Goal: Task Accomplishment & Management: Use online tool/utility

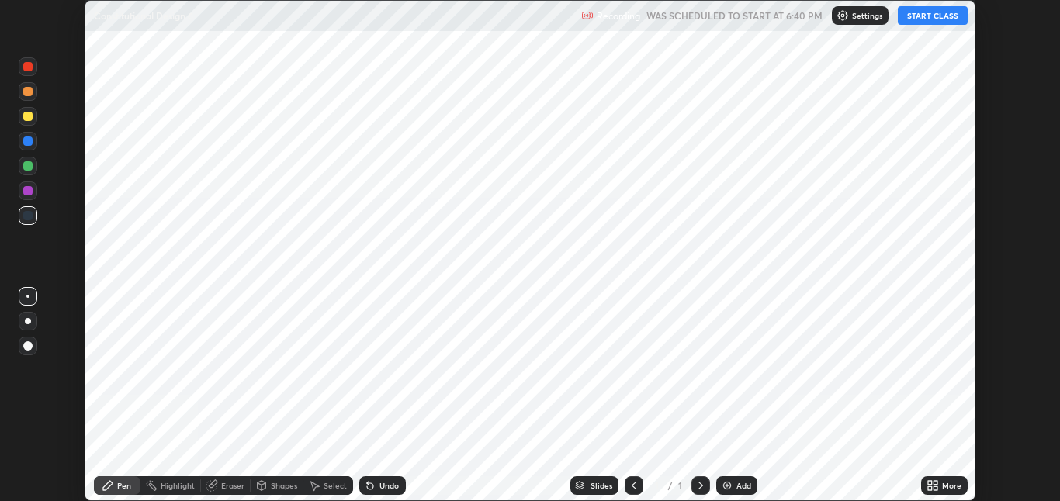
scroll to position [501, 1060]
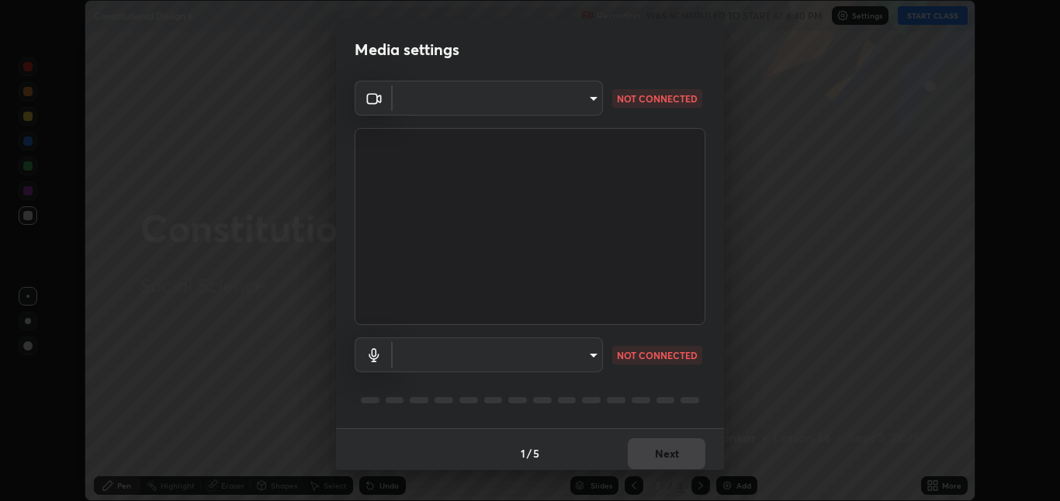
type input "8a437219b1c9d5fef93d1ec40e095ac8837f64dae60836980dab15105ba84f43"
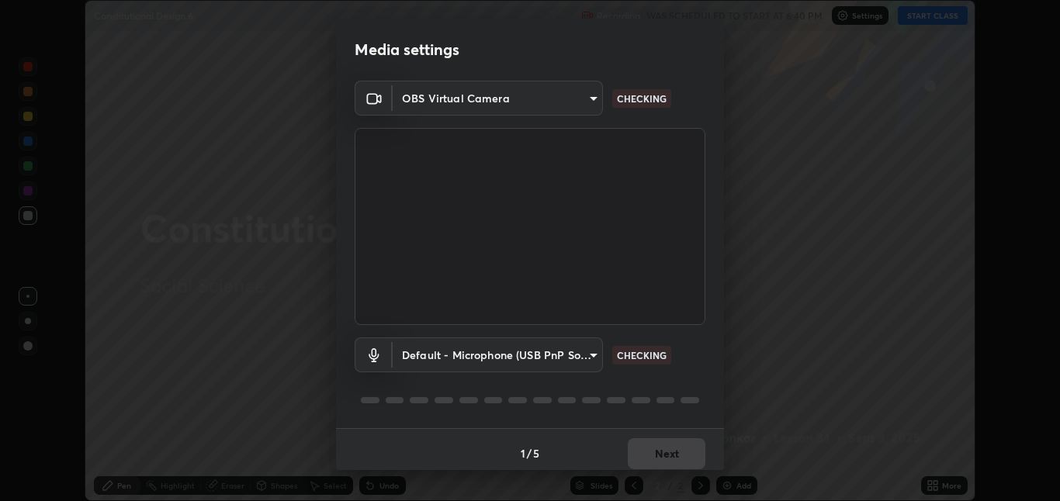
click at [598, 362] on body "Erase all Constitutional Design 6 Recording WAS SCHEDULED TO START AT 6:40 PM S…" at bounding box center [530, 250] width 1060 height 501
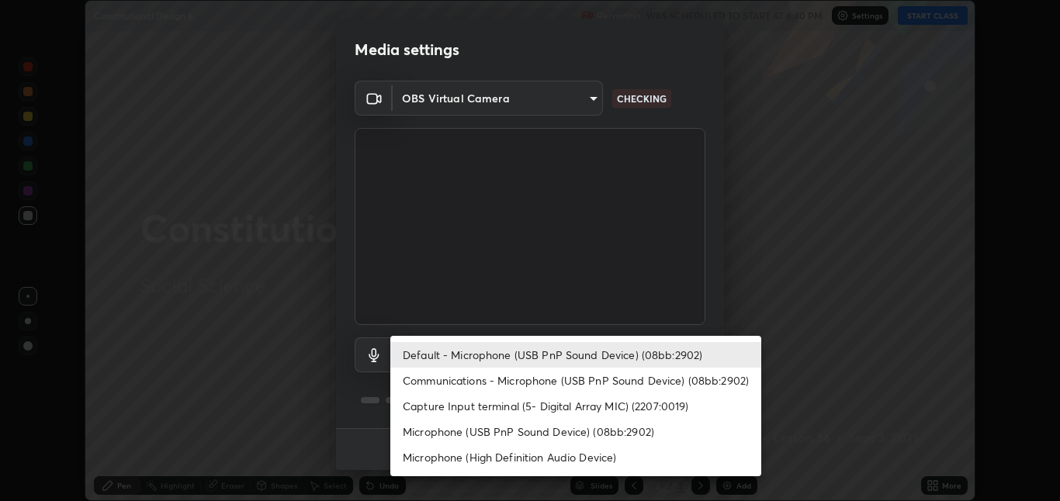
click at [601, 350] on li "Default - Microphone (USB PnP Sound Device) (08bb:2902)" at bounding box center [575, 355] width 371 height 26
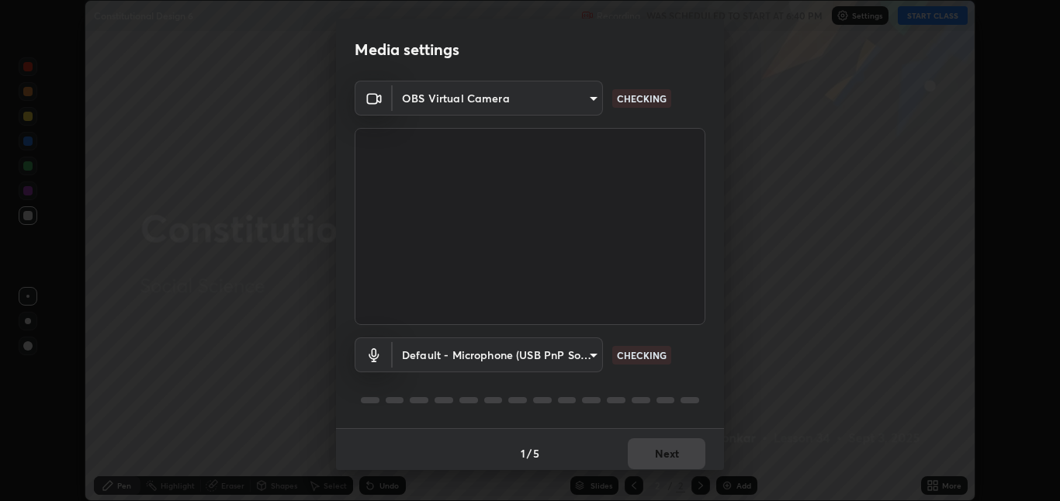
click at [650, 450] on div "1 / 5 Next" at bounding box center [530, 453] width 388 height 50
click at [661, 459] on div "1 / 5 Next" at bounding box center [530, 453] width 388 height 50
click at [667, 460] on div "1 / 5 Next" at bounding box center [530, 453] width 388 height 50
click at [671, 460] on div "1 / 5 Next" at bounding box center [530, 453] width 388 height 50
click at [676, 458] on div "1 / 5 Next" at bounding box center [530, 453] width 388 height 50
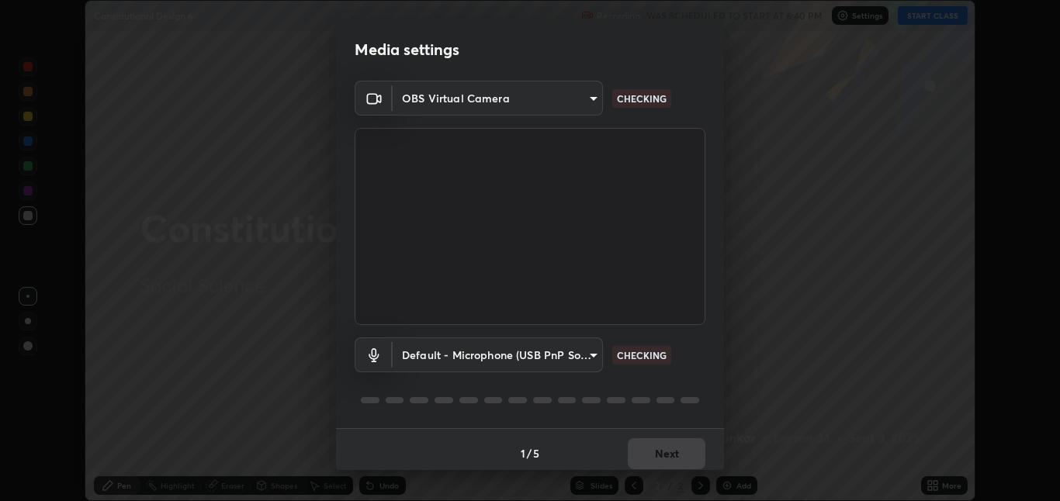
click at [682, 458] on div "1 / 5 Next" at bounding box center [530, 453] width 388 height 50
click at [690, 456] on div "1 / 5 Next" at bounding box center [530, 453] width 388 height 50
click at [685, 463] on div "1 / 5 Next" at bounding box center [530, 453] width 388 height 50
click at [692, 453] on div "1 / 5 Next" at bounding box center [530, 453] width 388 height 50
click at [690, 451] on div "1 / 5 Next" at bounding box center [530, 453] width 388 height 50
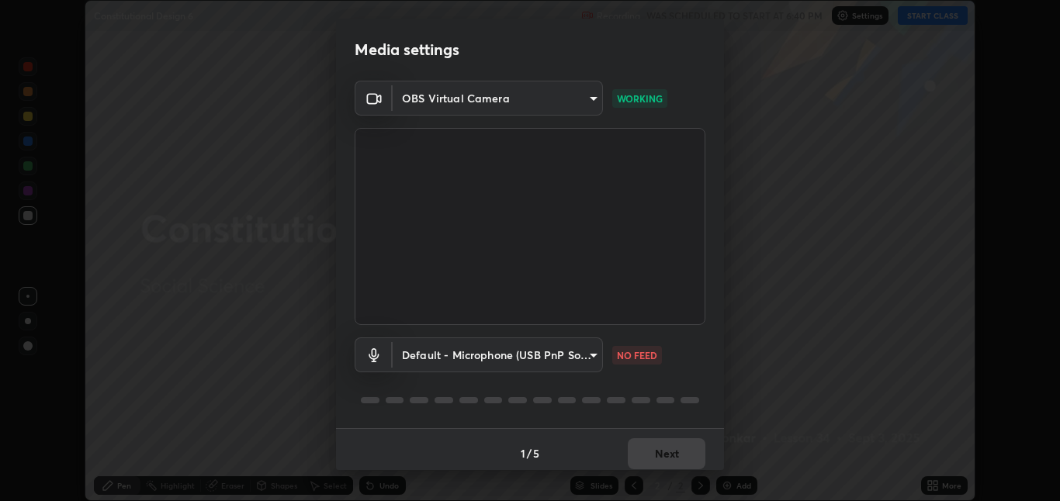
click at [688, 449] on div "1 / 5 Next" at bounding box center [530, 453] width 388 height 50
click at [683, 459] on div "1 / 5 Next" at bounding box center [530, 453] width 388 height 50
click at [689, 452] on div "1 / 5 Next" at bounding box center [530, 453] width 388 height 50
click at [694, 461] on div "1 / 5 Next" at bounding box center [530, 453] width 388 height 50
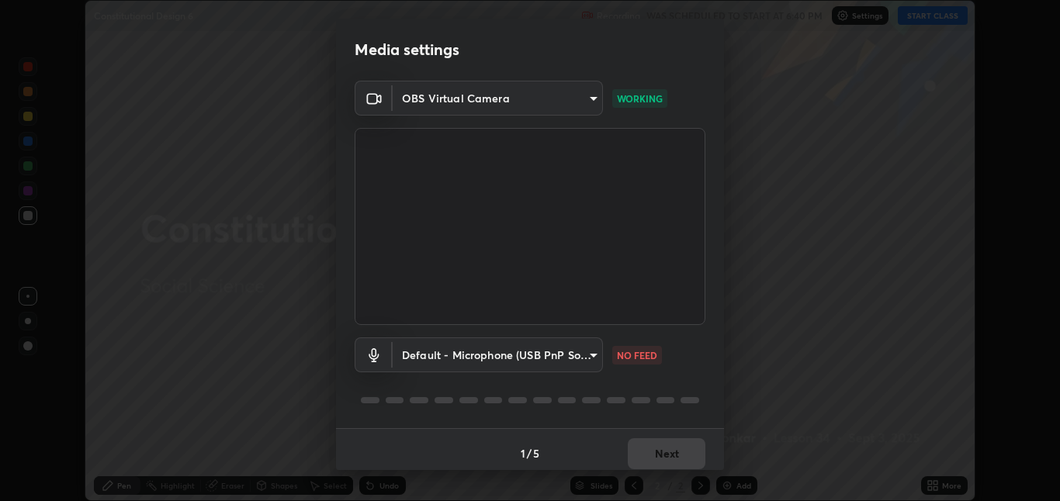
click at [691, 451] on div "1 / 5 Next" at bounding box center [530, 453] width 388 height 50
click at [687, 459] on div "1 / 5 Next" at bounding box center [530, 453] width 388 height 50
click at [591, 359] on body "Erase all Constitutional Design 6 Recording WAS SCHEDULED TO START AT 6:40 PM S…" at bounding box center [530, 250] width 1060 height 501
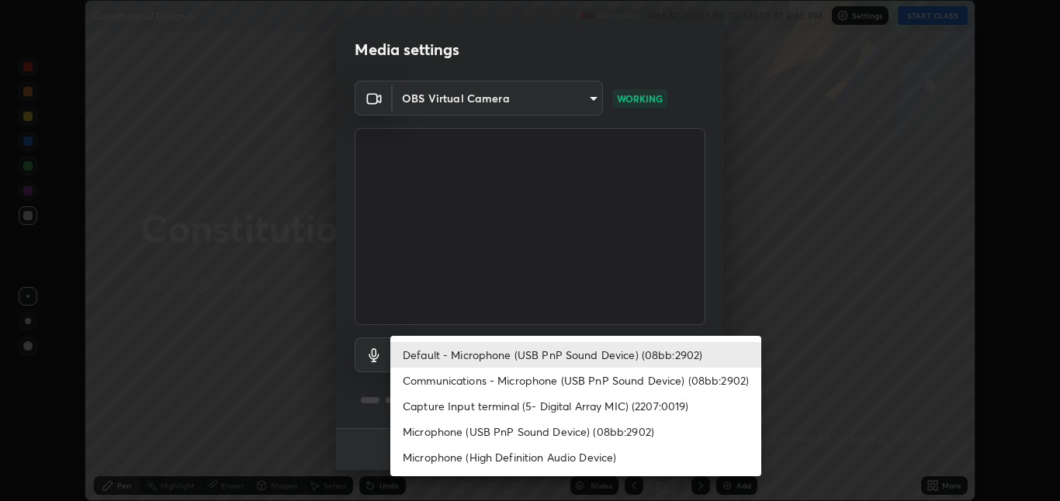
click at [567, 415] on li "Capture Input terminal (5- Digital Array MIC) (2207:0019)" at bounding box center [575, 406] width 371 height 26
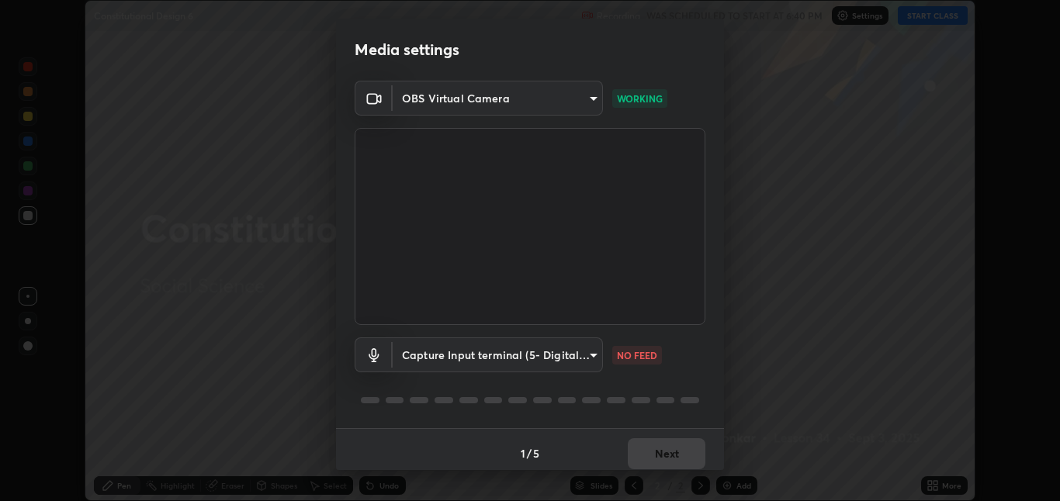
click at [597, 360] on body "Erase all Constitutional Design 6 Recording WAS SCHEDULED TO START AT 6:40 PM S…" at bounding box center [530, 250] width 1060 height 501
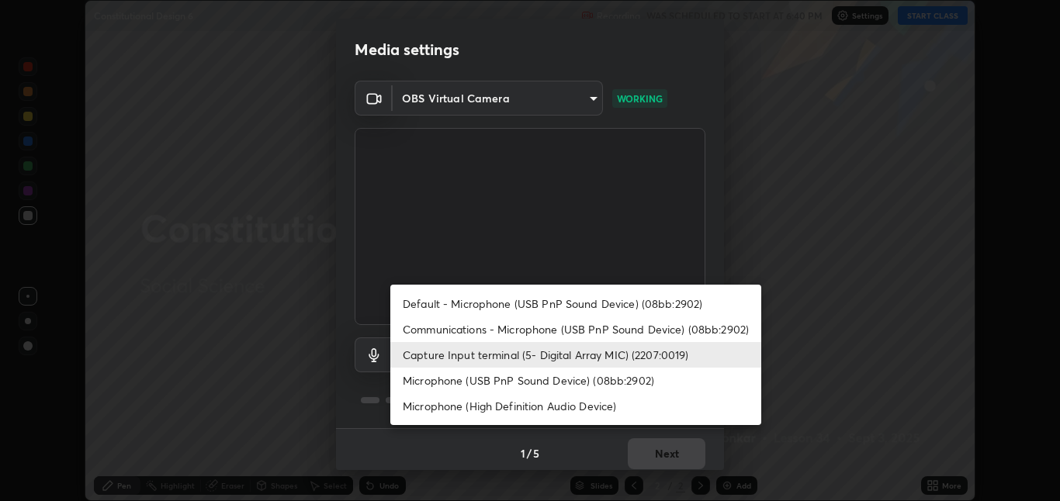
click at [622, 308] on li "Default - Microphone (USB PnP Sound Device) (08bb:2902)" at bounding box center [575, 304] width 371 height 26
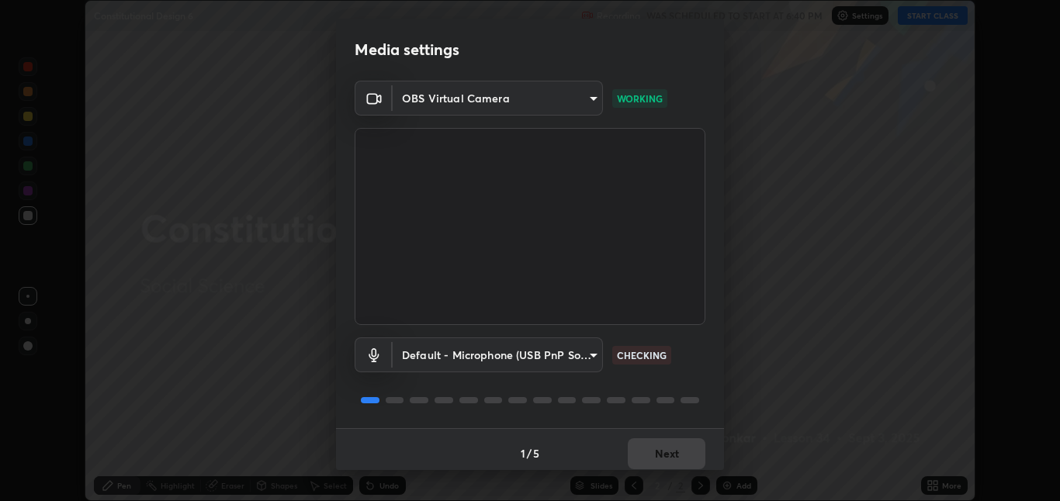
click at [591, 359] on body "Erase all Constitutional Design 6 Recording WAS SCHEDULED TO START AT 6:40 PM S…" at bounding box center [530, 250] width 1060 height 501
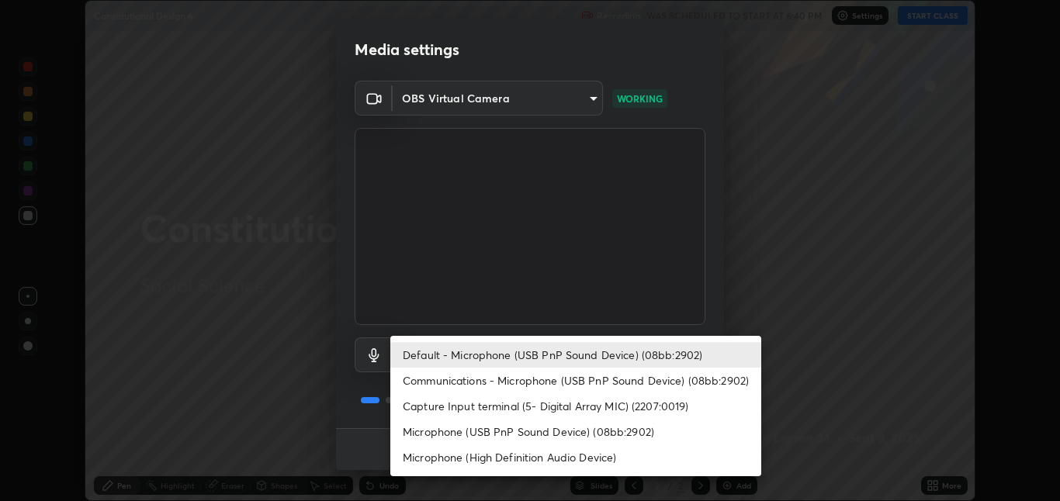
click at [599, 458] on li "Microphone (High Definition Audio Device)" at bounding box center [575, 458] width 371 height 26
type input "8b03dfe00df41579c2e68c2a8f86c5c3b417a10a4e389e2de265caeca052d5a4"
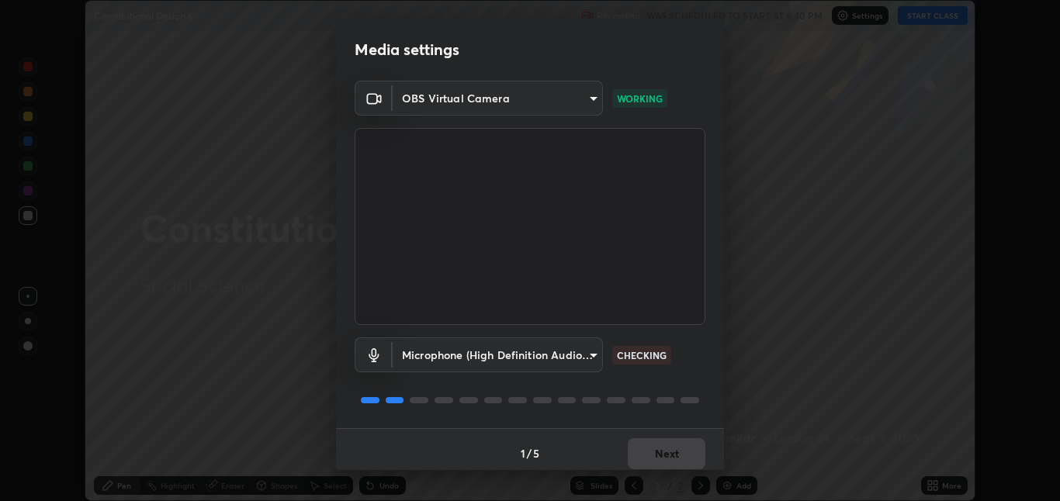
click at [642, 469] on div "1 / 5 Next" at bounding box center [530, 453] width 388 height 50
click at [669, 453] on button "Next" at bounding box center [667, 454] width 78 height 31
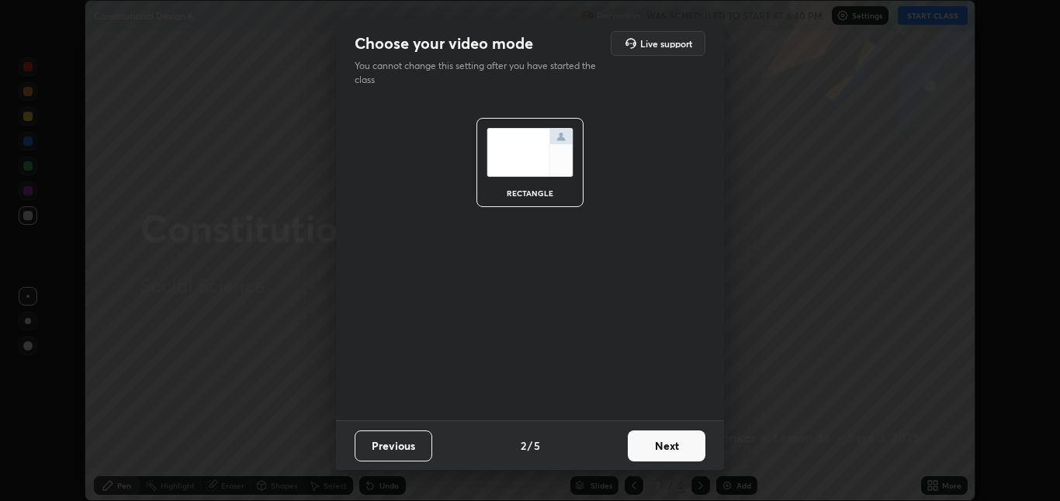
click at [670, 453] on button "Next" at bounding box center [667, 446] width 78 height 31
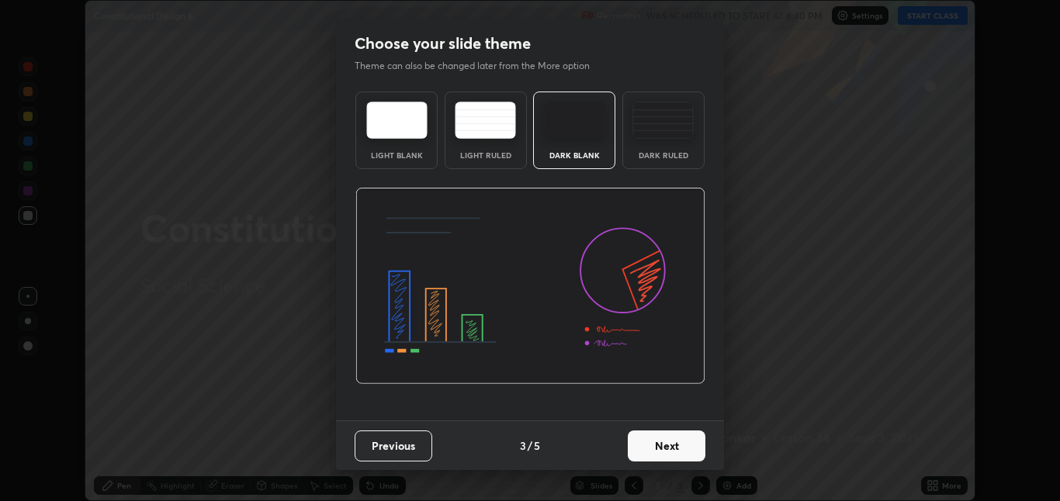
click at [671, 452] on button "Next" at bounding box center [667, 446] width 78 height 31
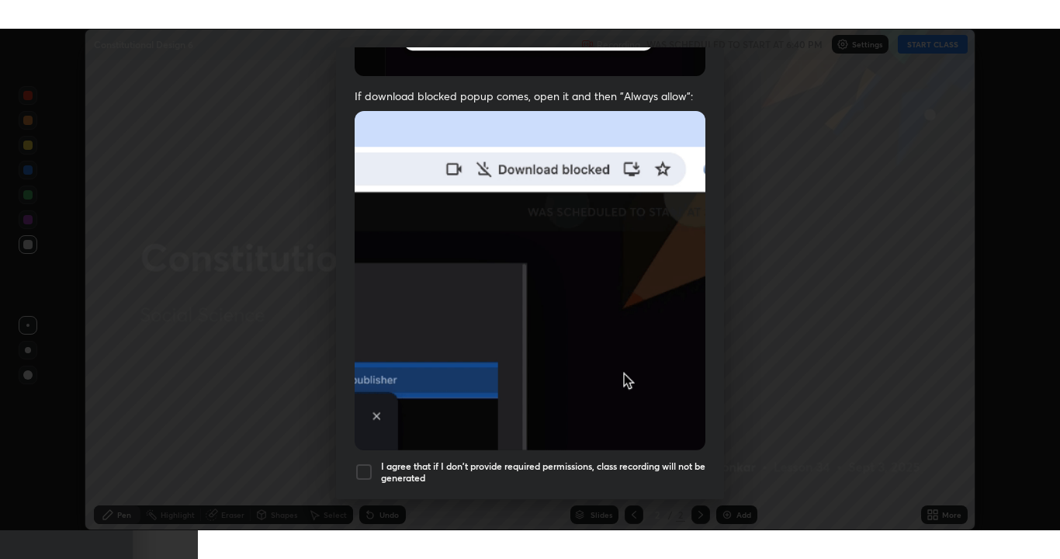
scroll to position [324, 0]
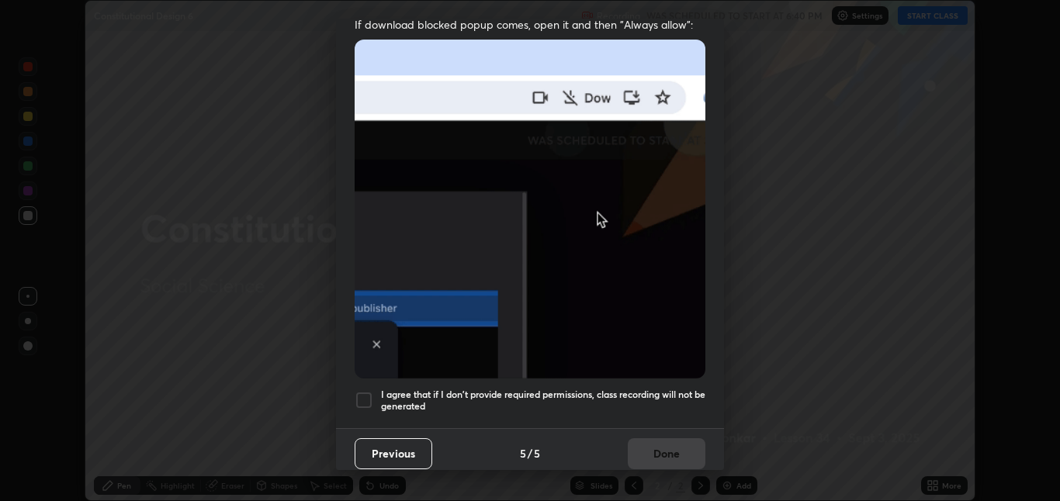
click at [682, 441] on div "Previous 5 / 5 Done" at bounding box center [530, 453] width 388 height 50
click at [623, 400] on h5 "I agree that if I don't provide required permissions, class recording will not …" at bounding box center [543, 401] width 324 height 24
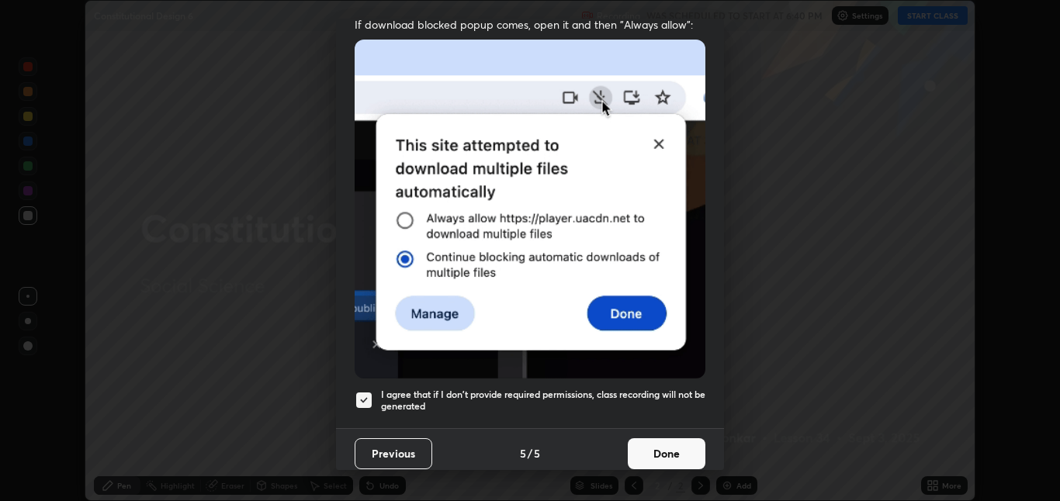
click at [657, 452] on button "Done" at bounding box center [667, 454] width 78 height 31
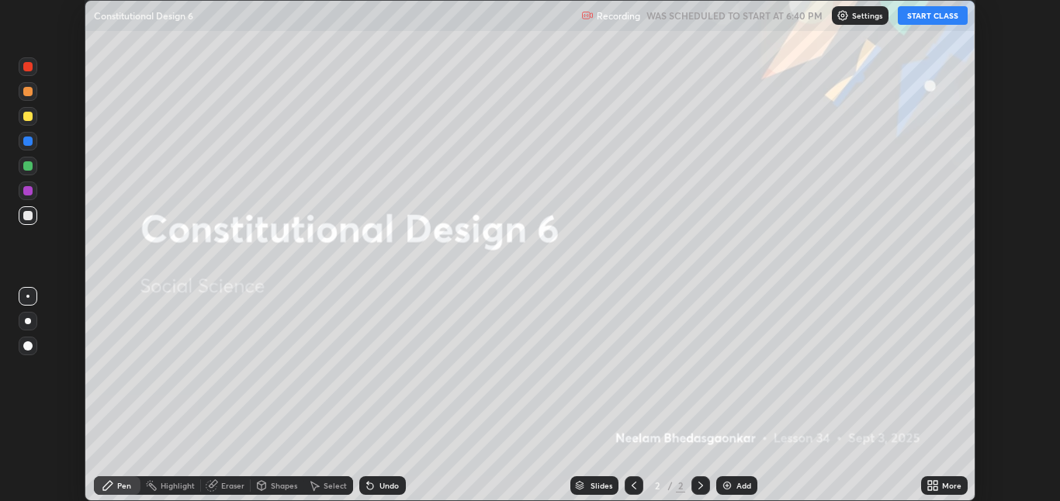
click at [917, 19] on button "START CLASS" at bounding box center [933, 15] width 70 height 19
click at [927, 480] on icon at bounding box center [933, 486] width 12 height 12
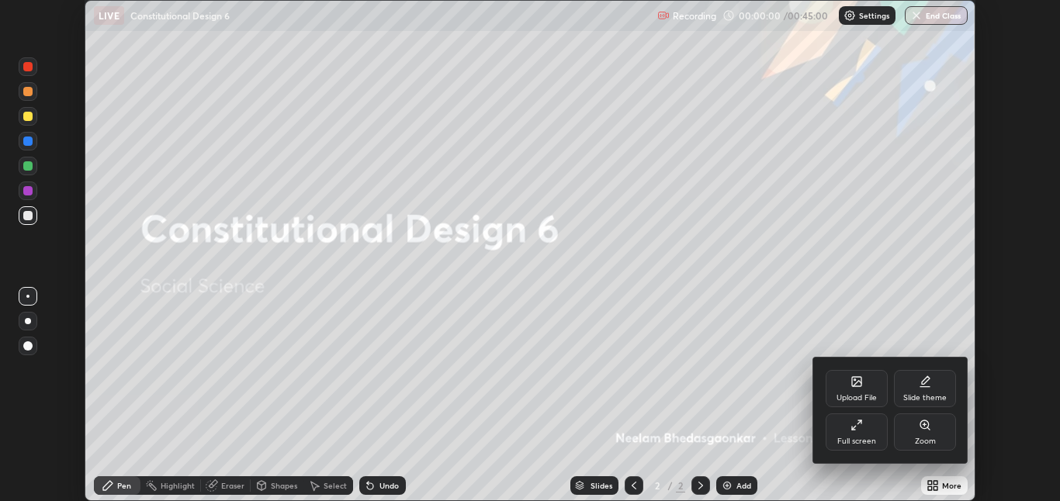
click at [849, 439] on div "Full screen" at bounding box center [856, 442] width 39 height 8
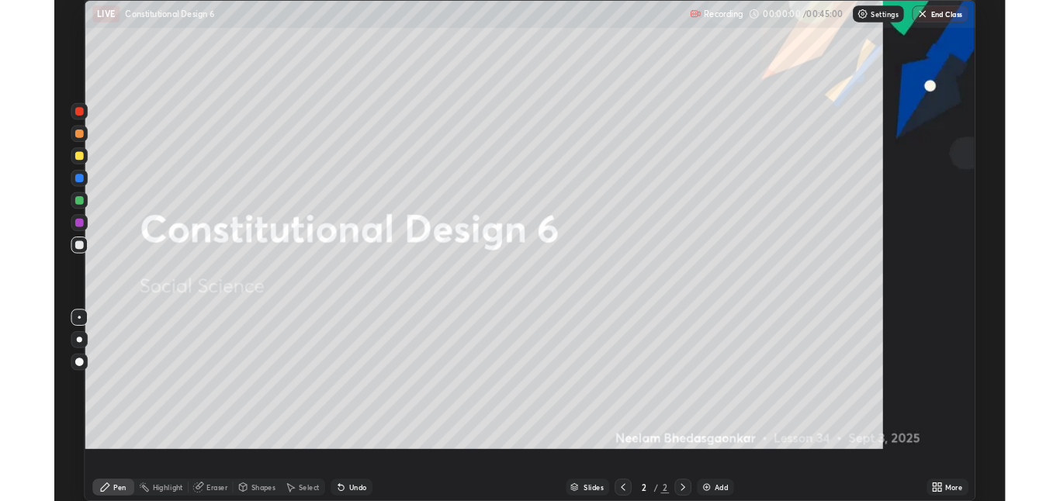
scroll to position [559, 1060]
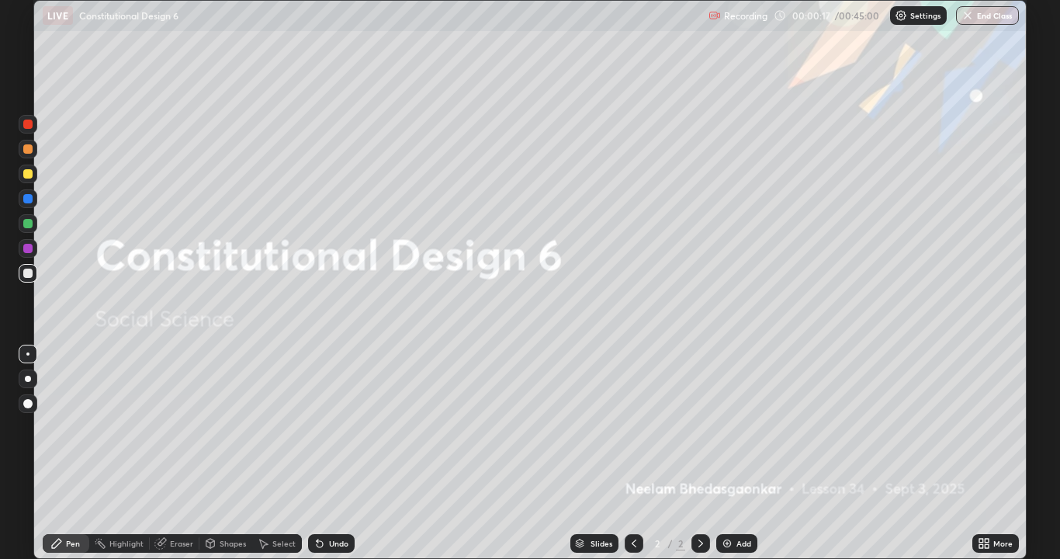
click at [981, 501] on icon at bounding box center [981, 541] width 4 height 4
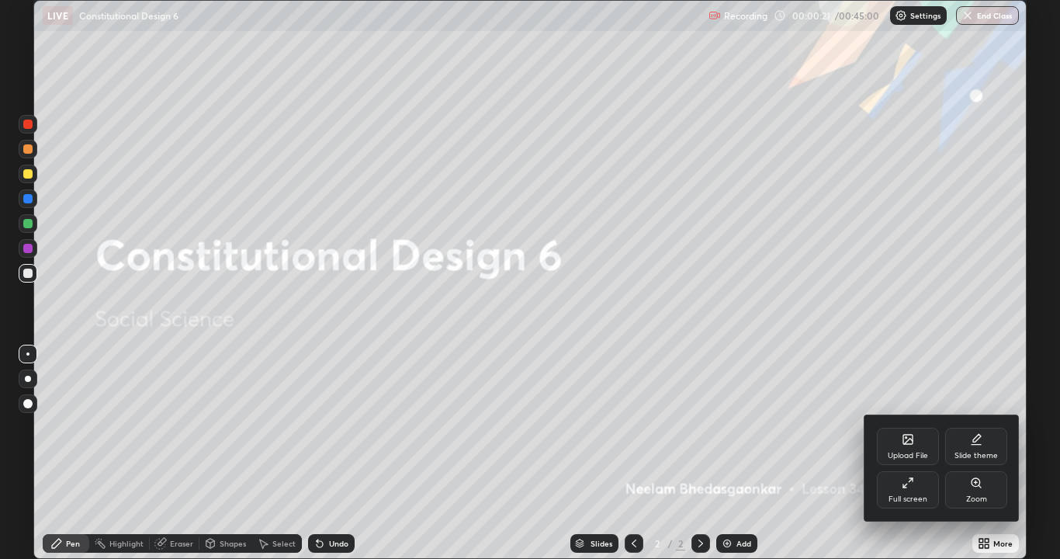
click at [925, 485] on div "Full screen" at bounding box center [908, 489] width 62 height 37
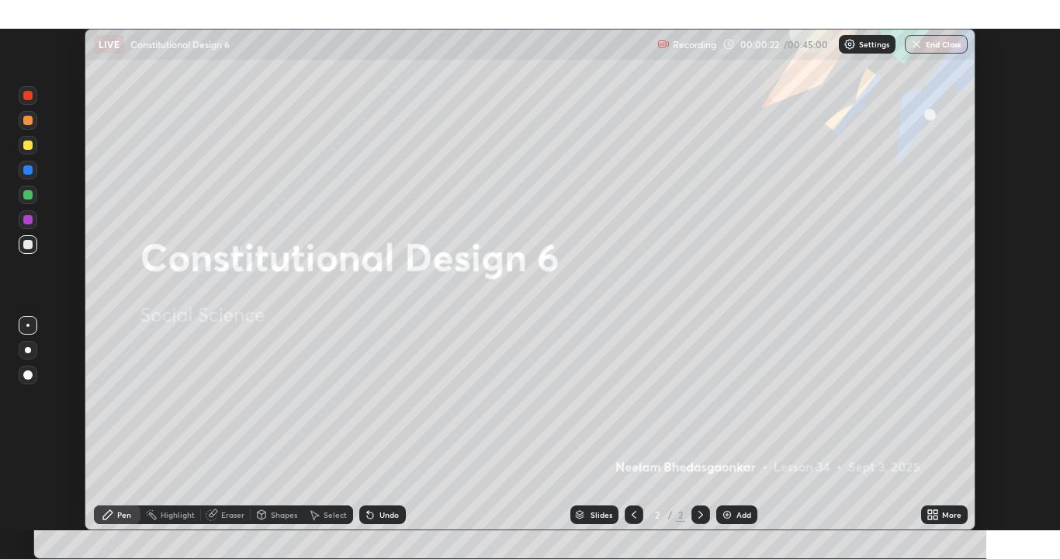
scroll to position [77111, 76552]
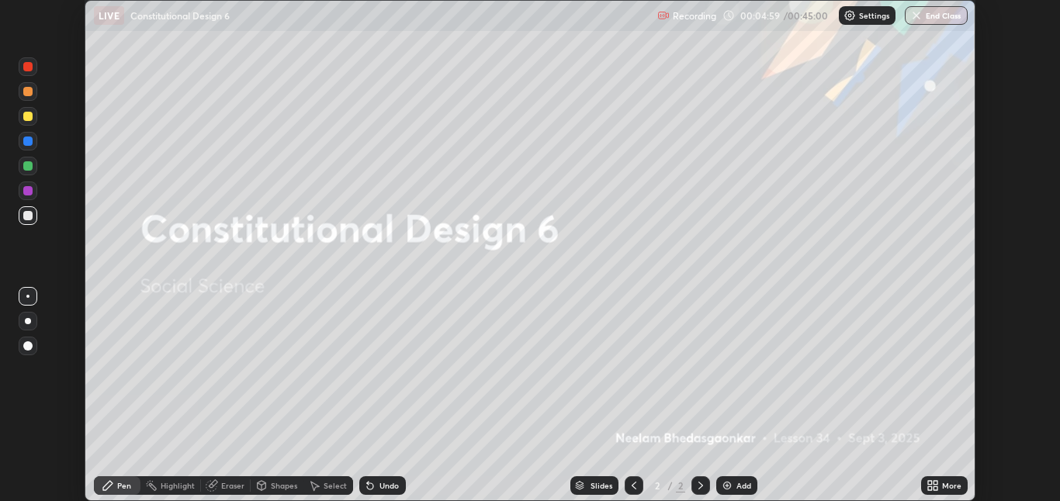
click at [730, 487] on img at bounding box center [727, 486] width 12 height 12
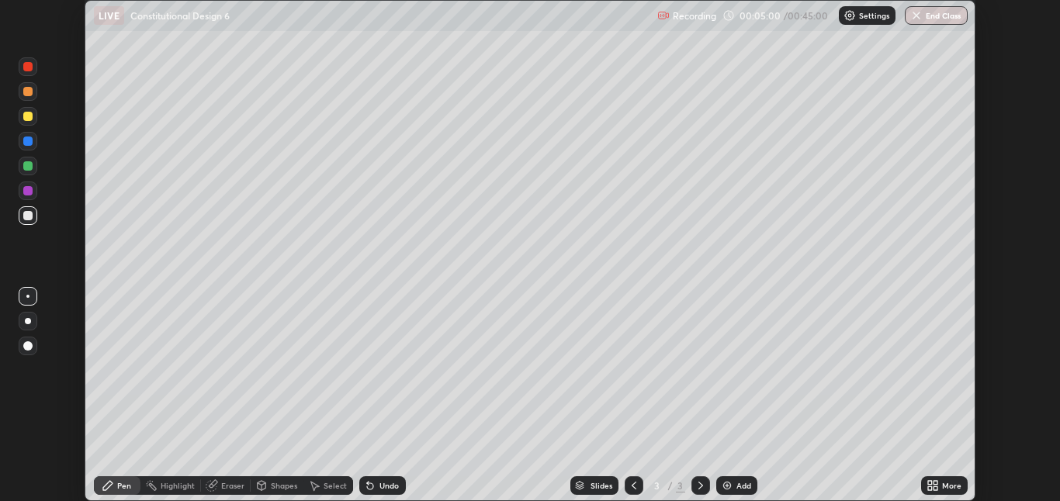
click at [945, 491] on div "More" at bounding box center [944, 486] width 47 height 19
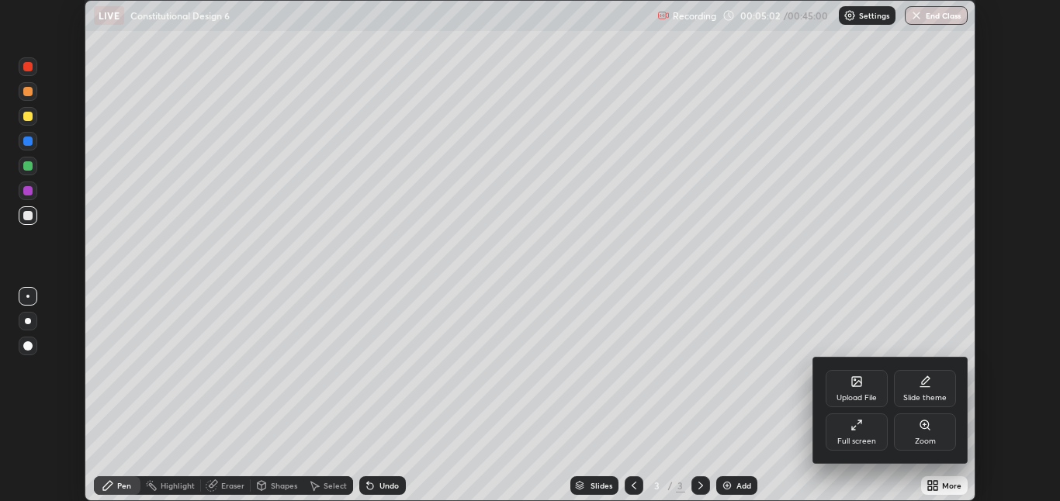
click at [869, 395] on div "Upload File" at bounding box center [857, 398] width 40 height 8
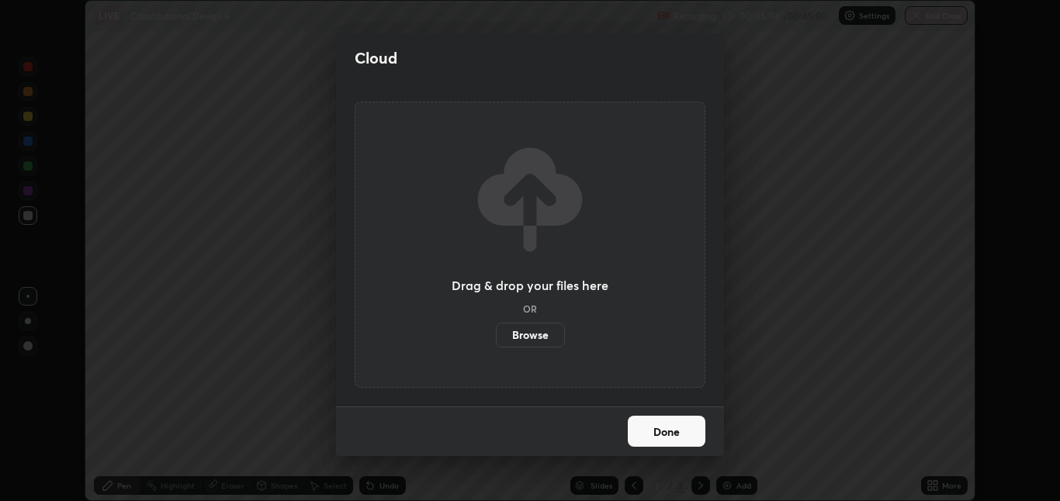
click at [539, 331] on label "Browse" at bounding box center [530, 335] width 69 height 25
click at [496, 331] on input "Browse" at bounding box center [496, 335] width 0 height 25
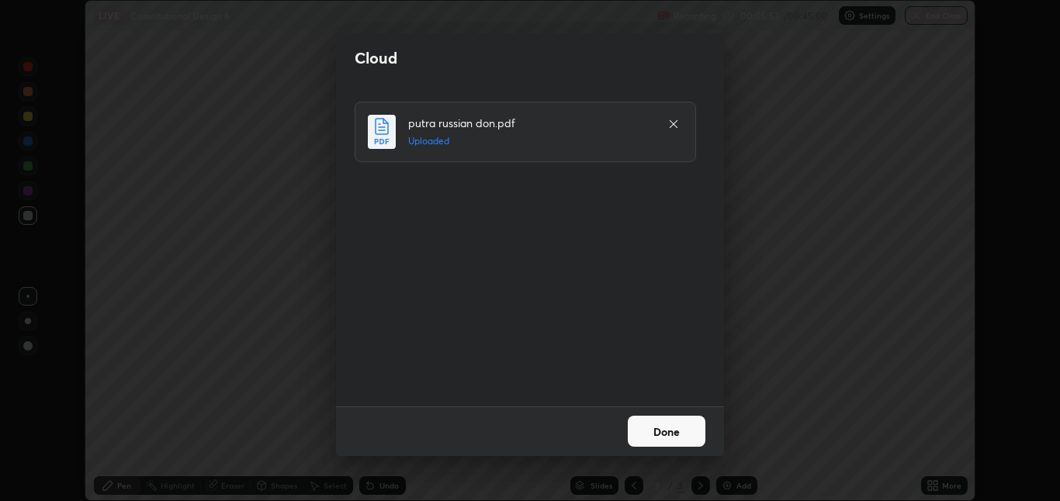
click at [661, 426] on button "Done" at bounding box center [667, 431] width 78 height 31
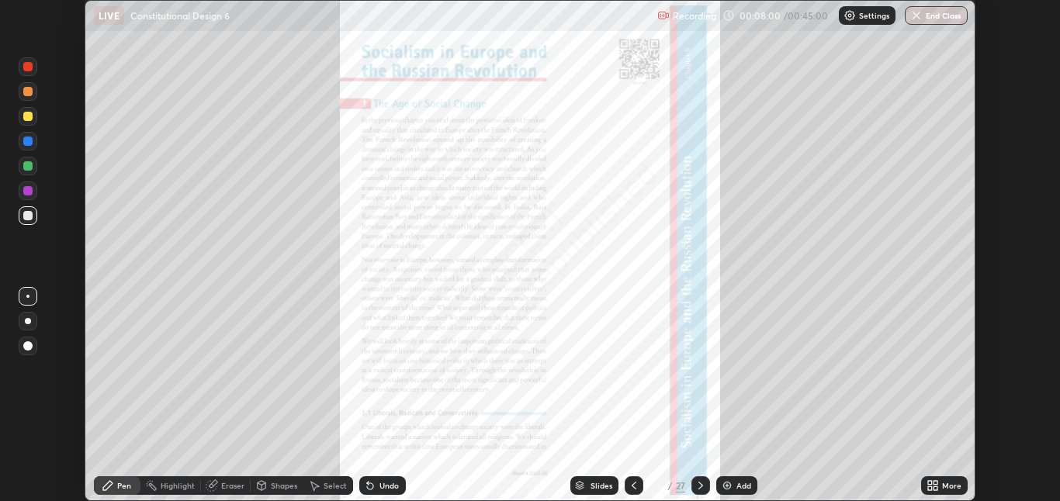
click at [948, 490] on div "More" at bounding box center [951, 486] width 19 height 8
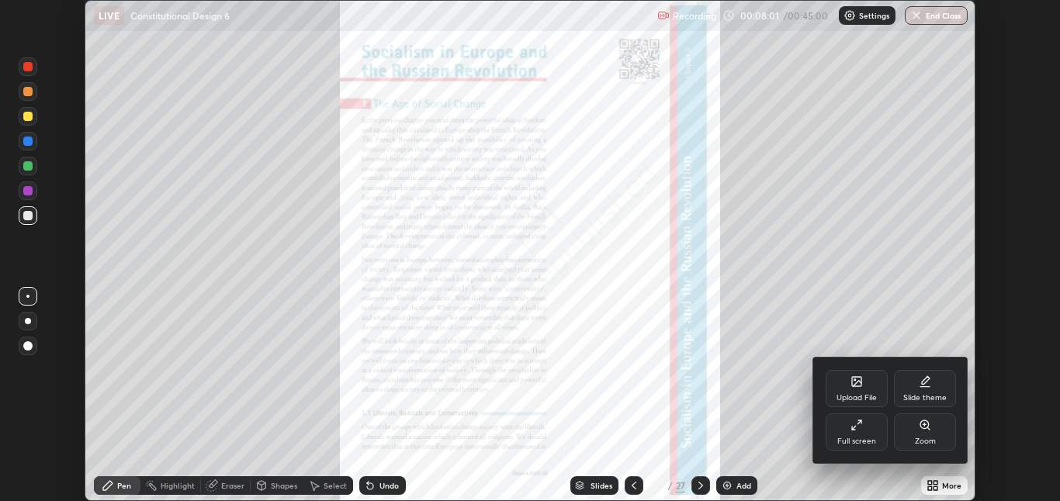
click at [859, 435] on div "Full screen" at bounding box center [857, 432] width 62 height 37
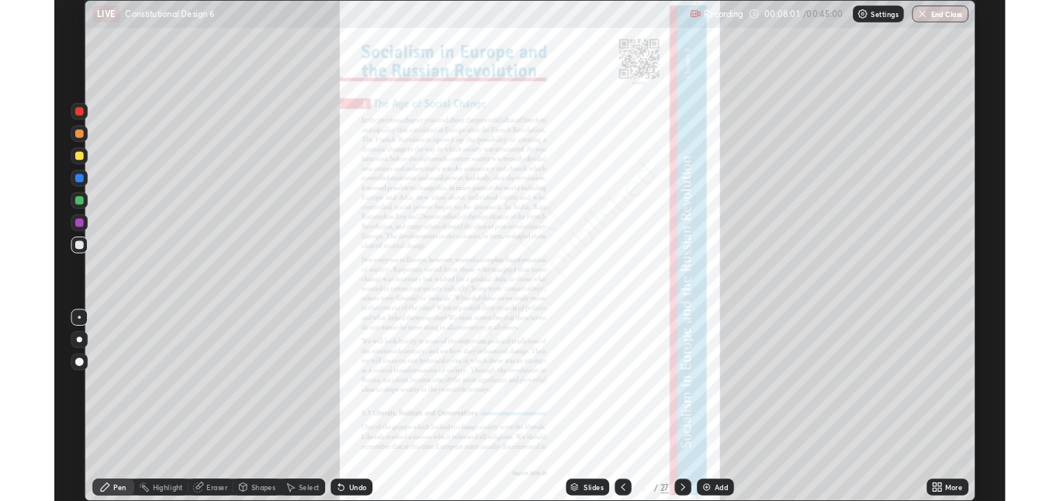
scroll to position [559, 1060]
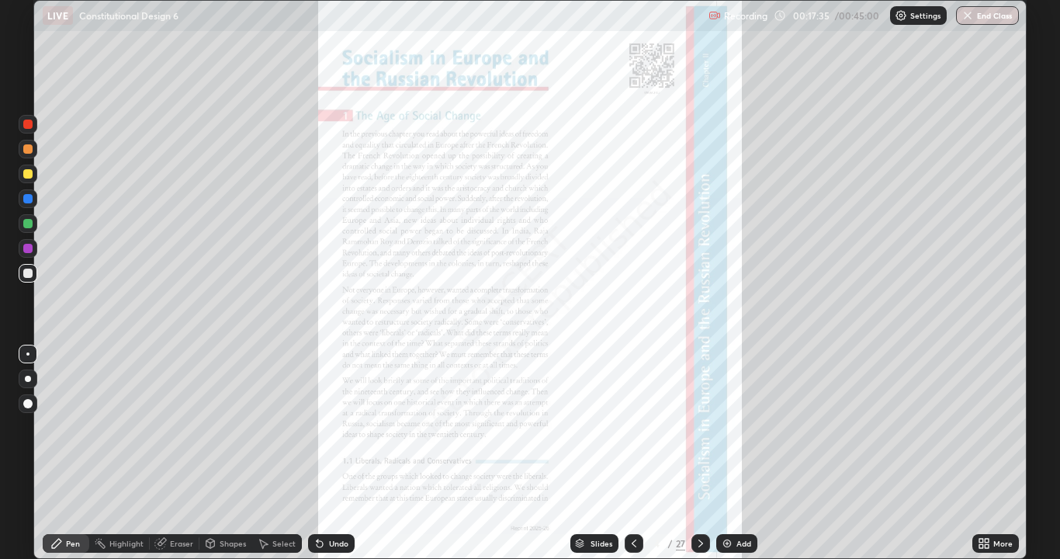
click at [705, 501] on div at bounding box center [701, 543] width 19 height 31
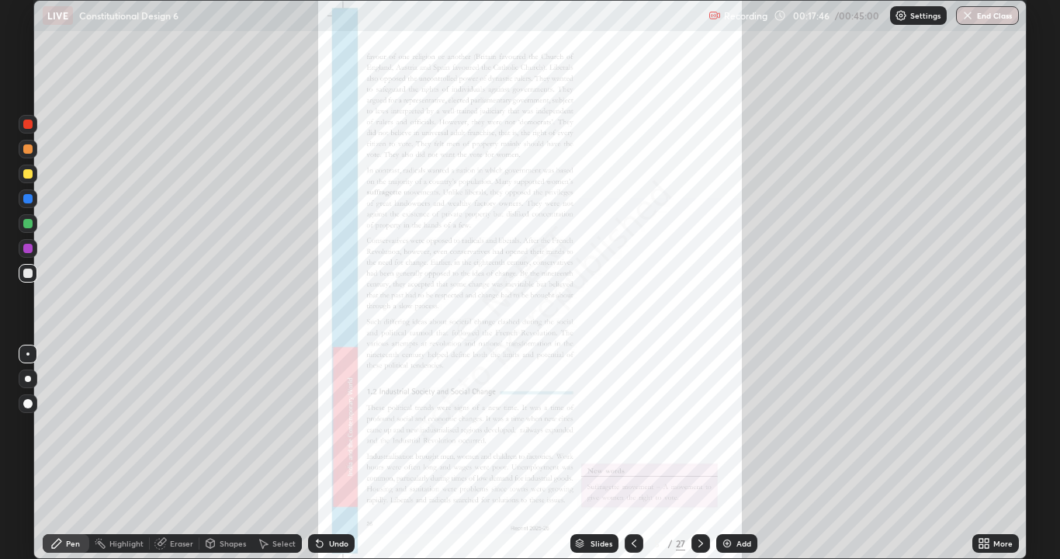
click at [633, 501] on icon at bounding box center [634, 543] width 5 height 8
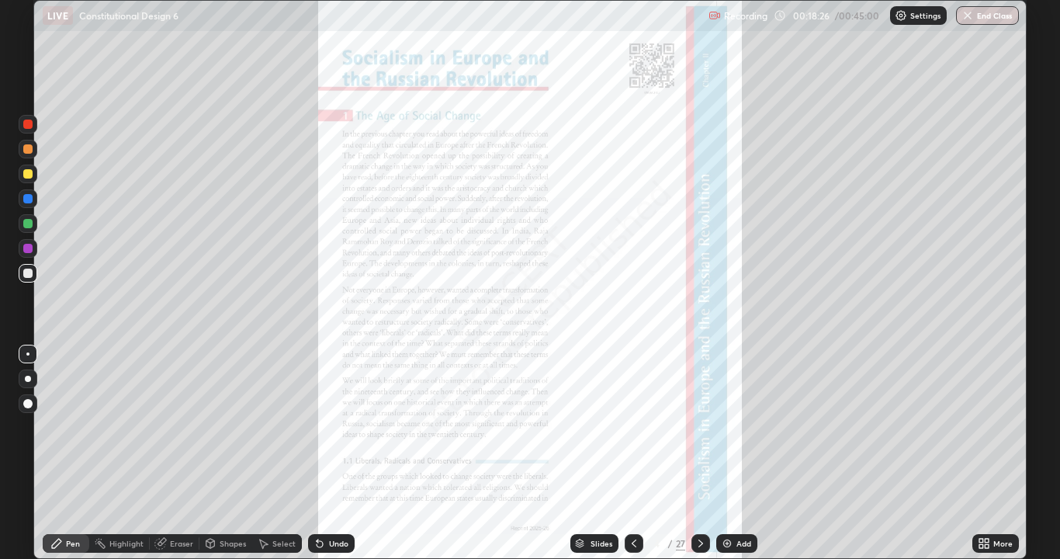
click at [701, 501] on icon at bounding box center [701, 543] width 5 height 8
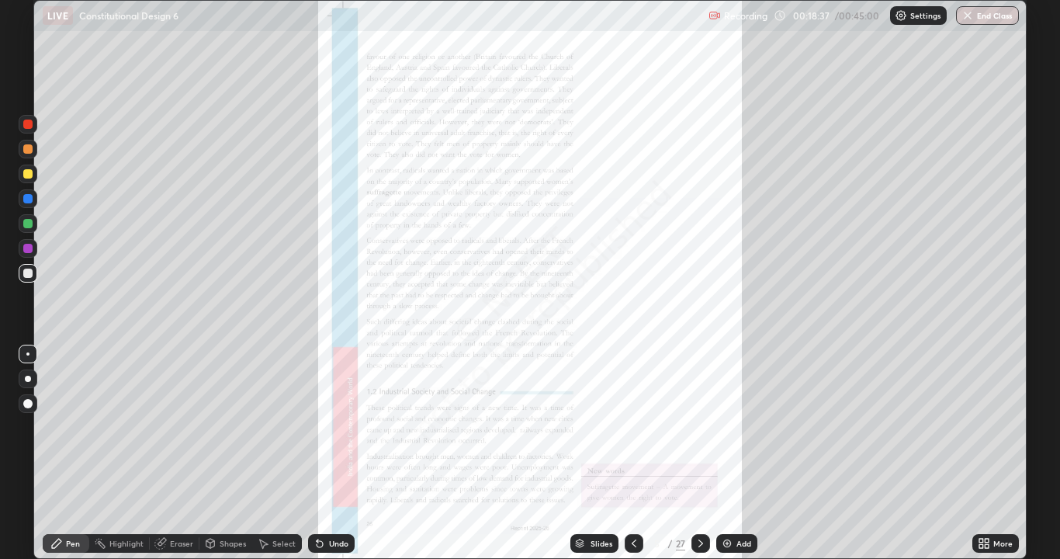
click at [991, 501] on div "More" at bounding box center [995, 543] width 47 height 19
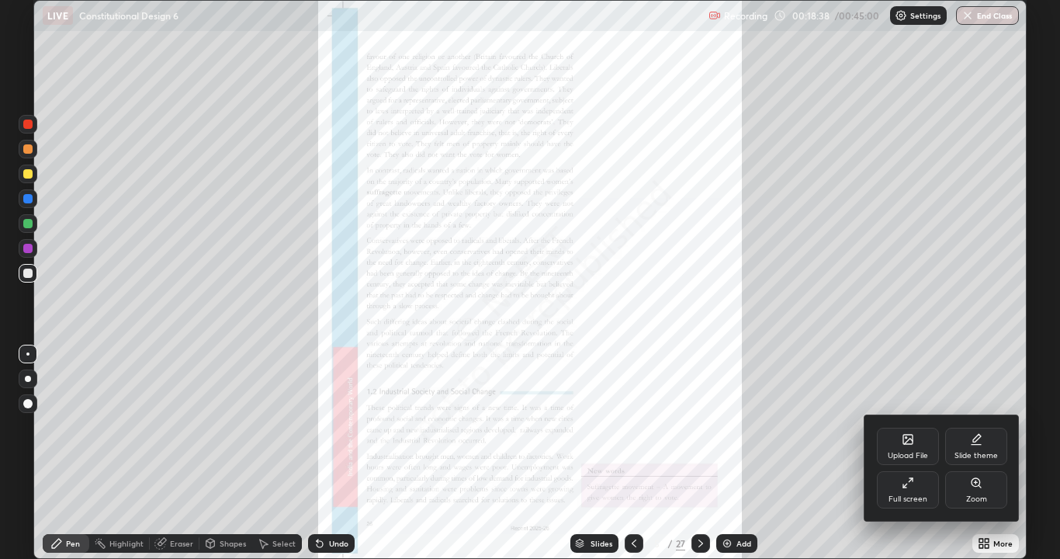
click at [977, 489] on div "Zoom" at bounding box center [976, 489] width 62 height 37
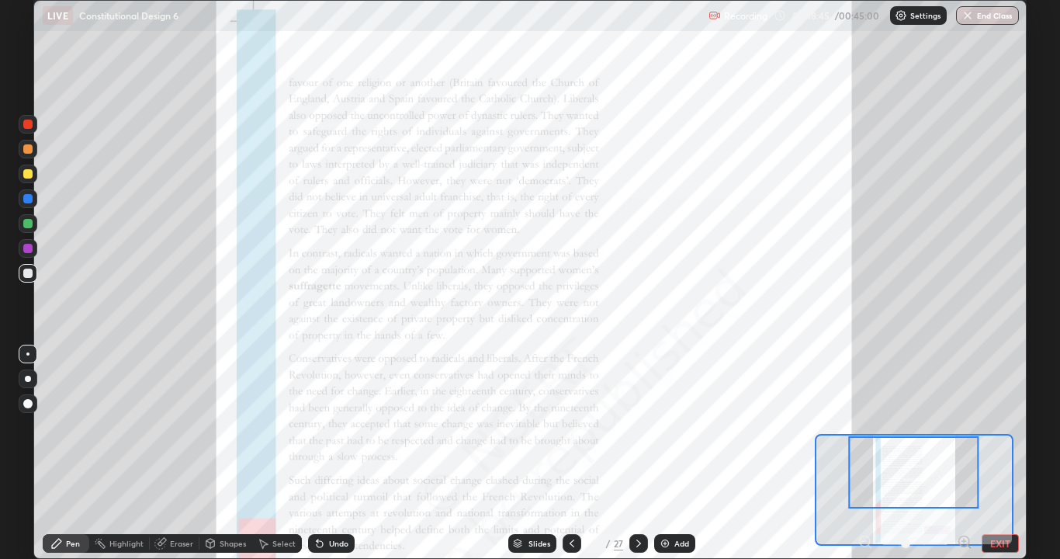
click at [962, 501] on icon at bounding box center [965, 542] width 16 height 16
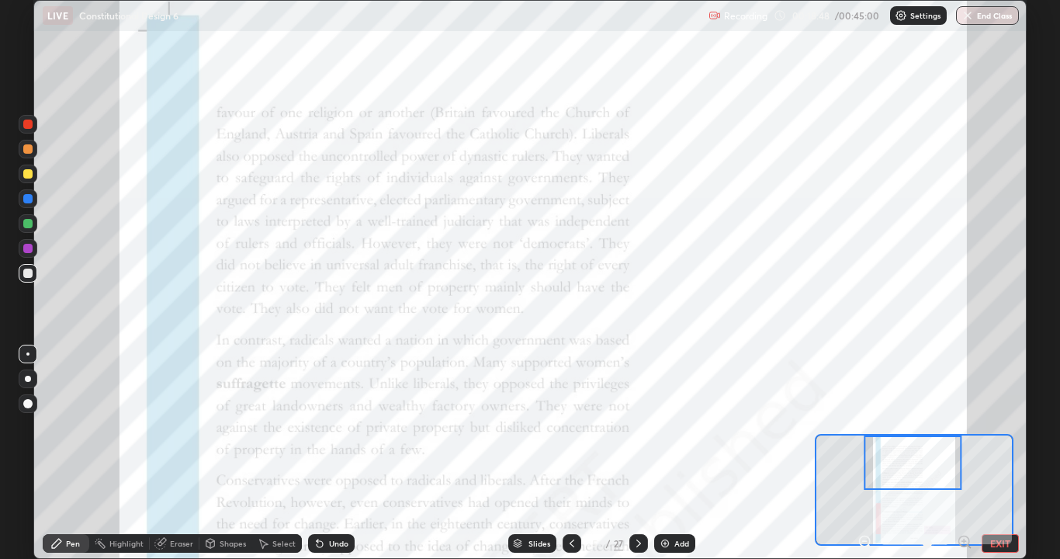
click at [964, 501] on icon at bounding box center [964, 541] width 4 height 0
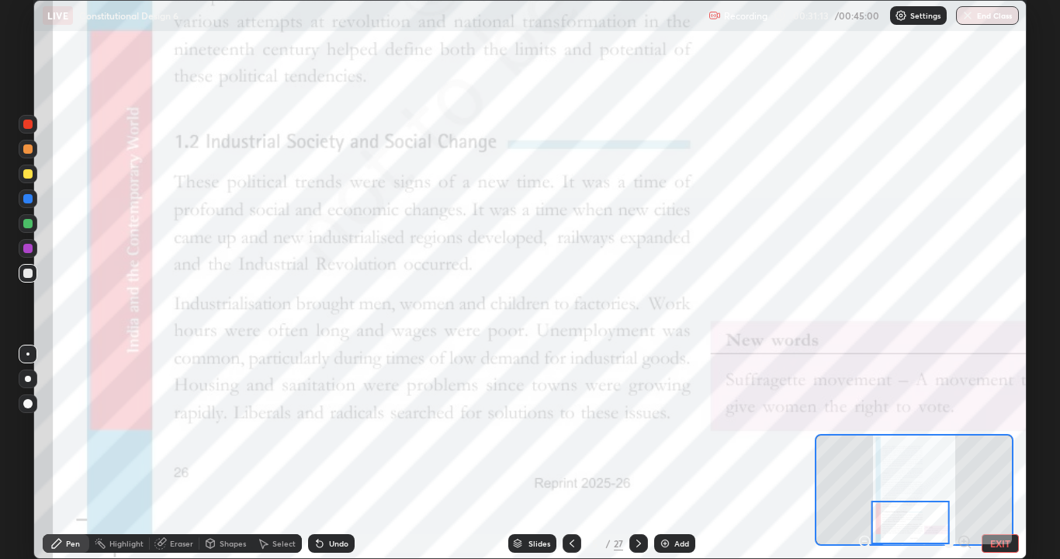
click at [637, 501] on icon at bounding box center [639, 543] width 12 height 12
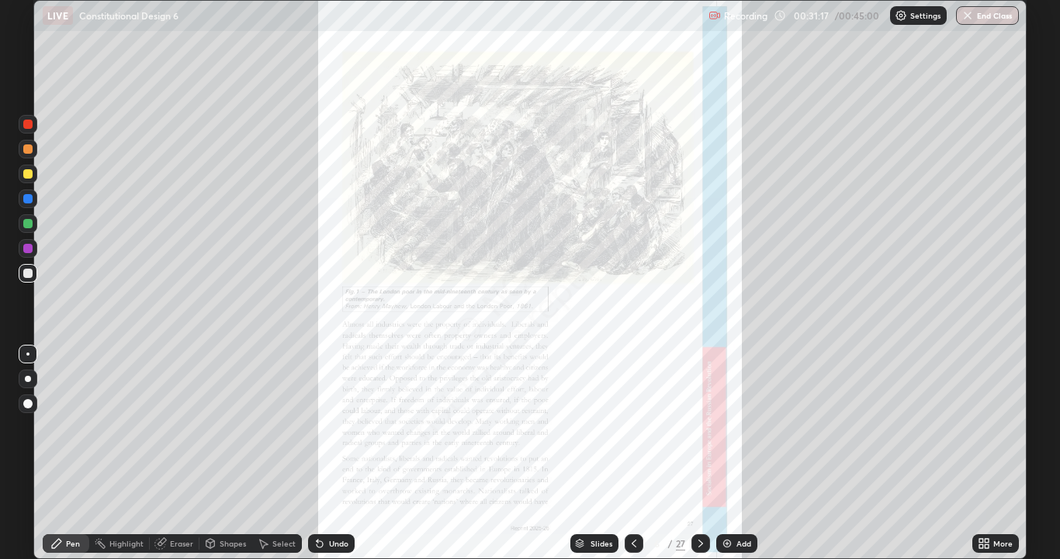
click at [986, 501] on icon at bounding box center [987, 541] width 4 height 4
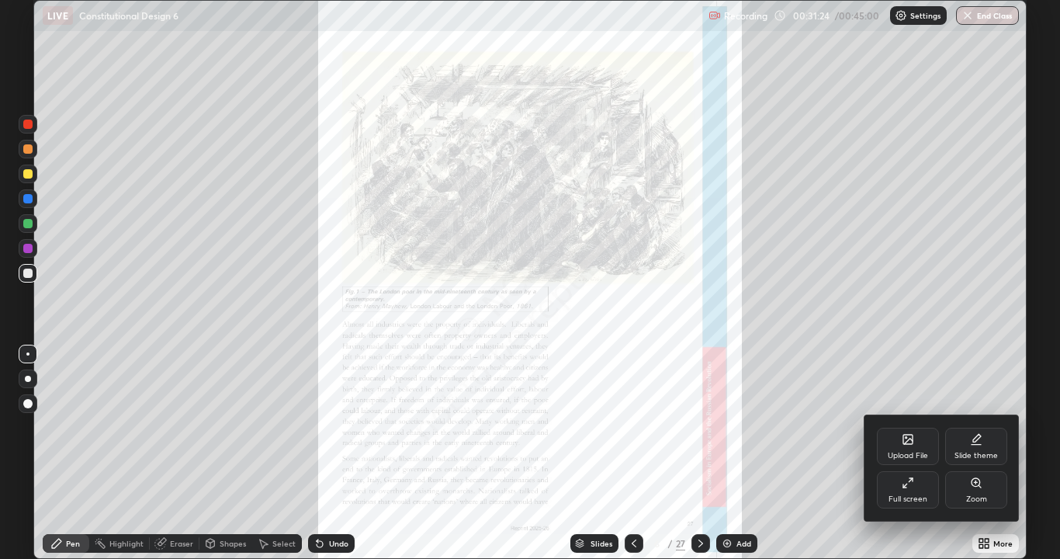
click at [896, 501] on div "Full screen" at bounding box center [908, 499] width 39 height 8
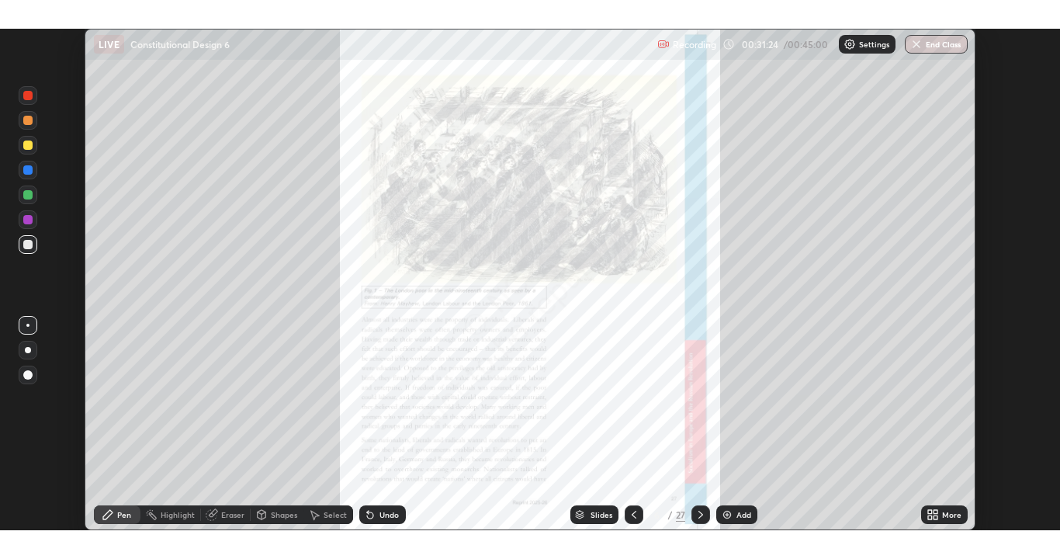
scroll to position [77111, 76552]
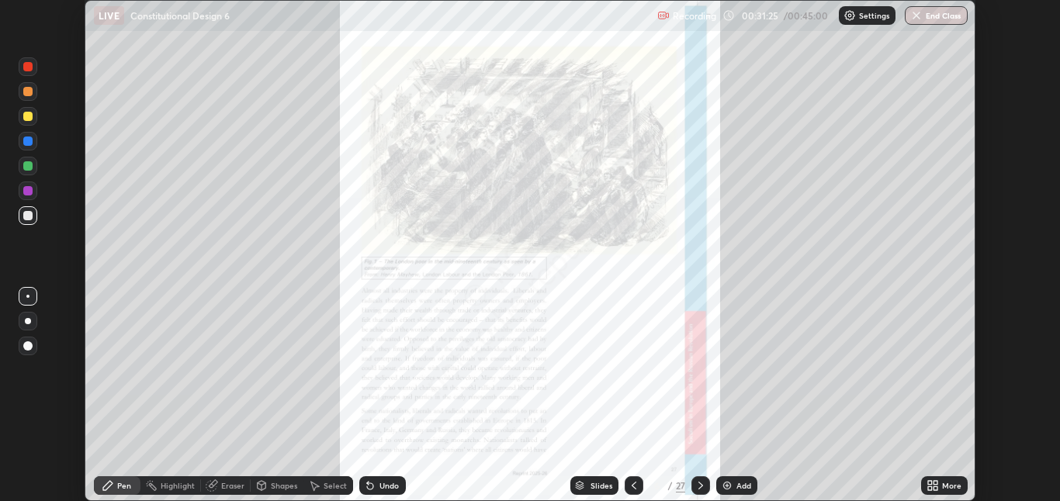
click at [937, 491] on icon at bounding box center [936, 489] width 4 height 4
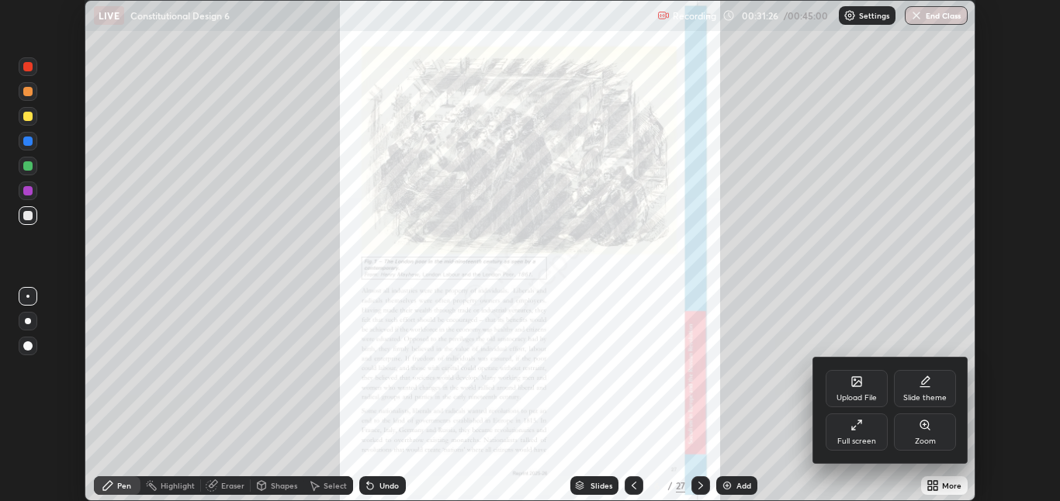
click at [863, 439] on div "Full screen" at bounding box center [856, 442] width 39 height 8
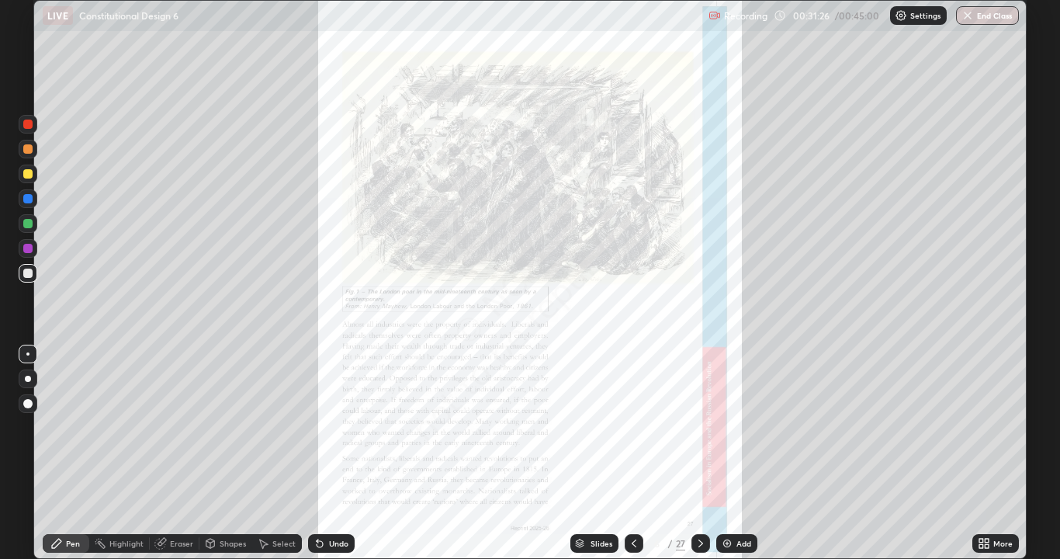
scroll to position [559, 1060]
click at [988, 501] on icon at bounding box center [984, 543] width 12 height 12
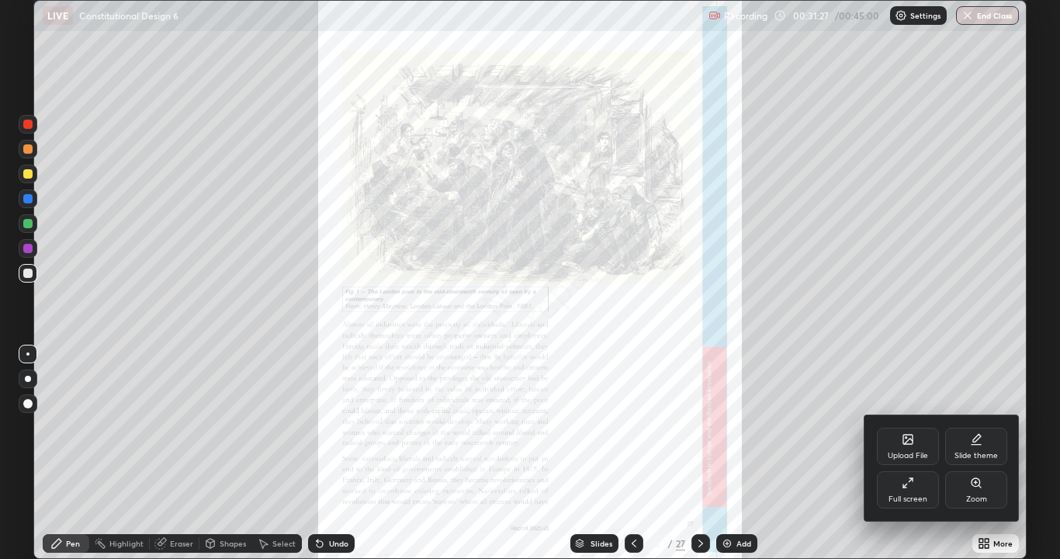
click at [983, 495] on div "Zoom" at bounding box center [976, 499] width 21 height 8
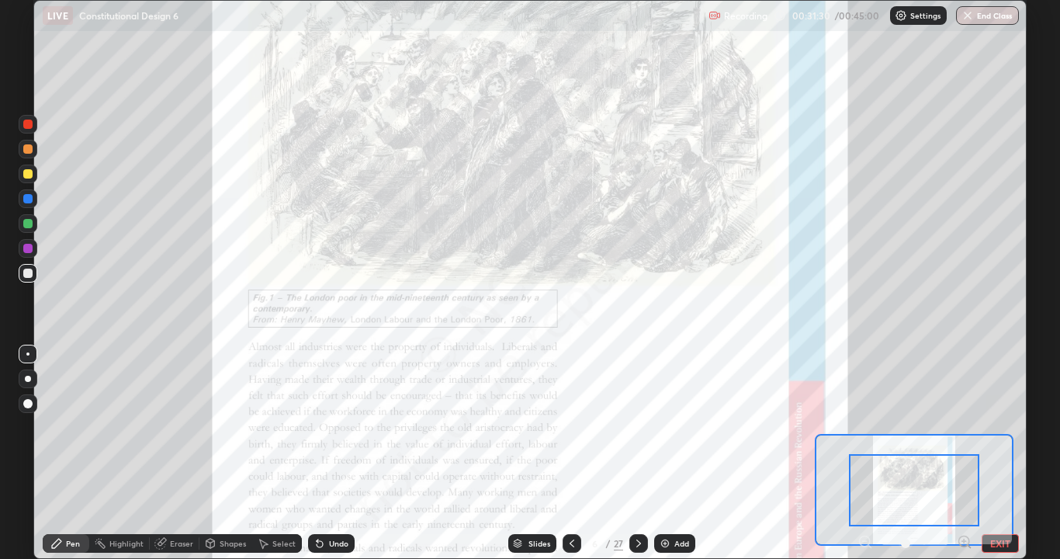
click at [964, 501] on icon at bounding box center [964, 541] width 4 height 0
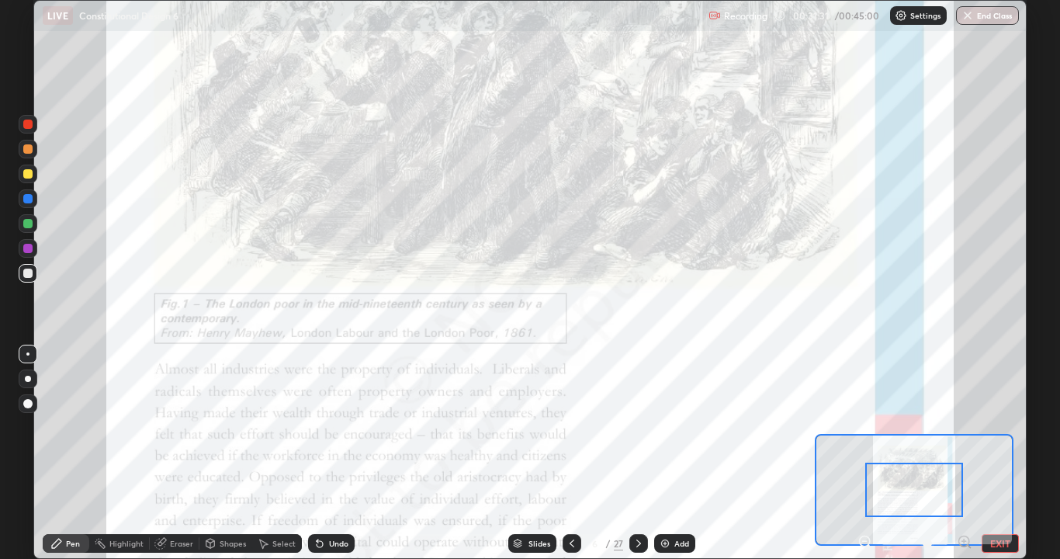
click at [964, 501] on icon at bounding box center [964, 541] width 4 height 0
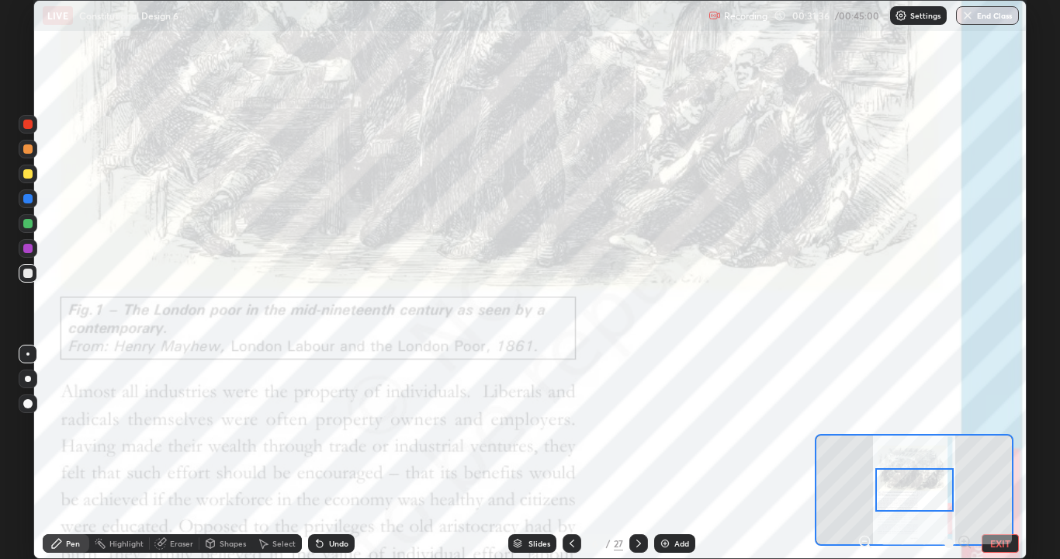
click at [33, 224] on div at bounding box center [28, 223] width 19 height 19
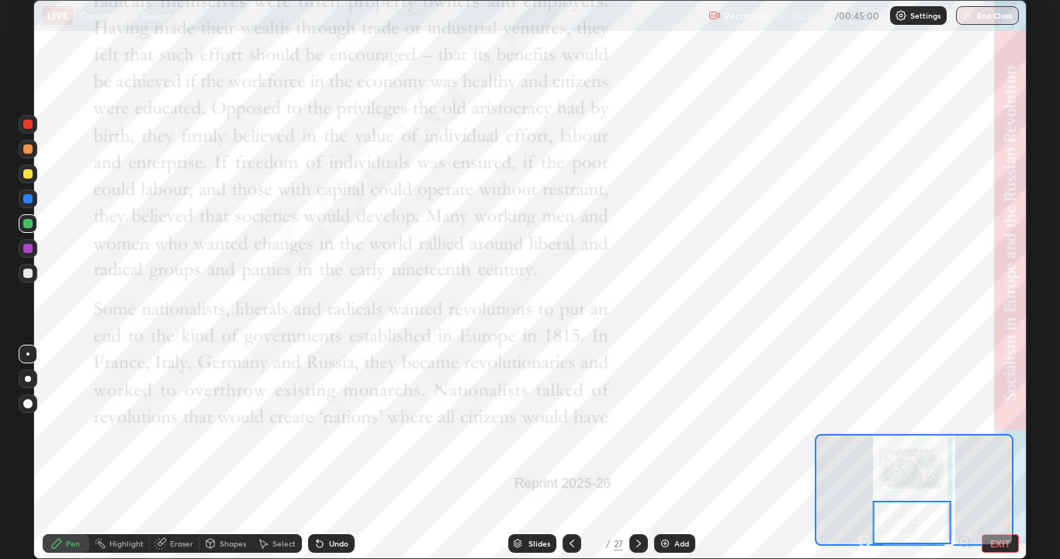
click at [637, 501] on icon at bounding box center [638, 543] width 5 height 8
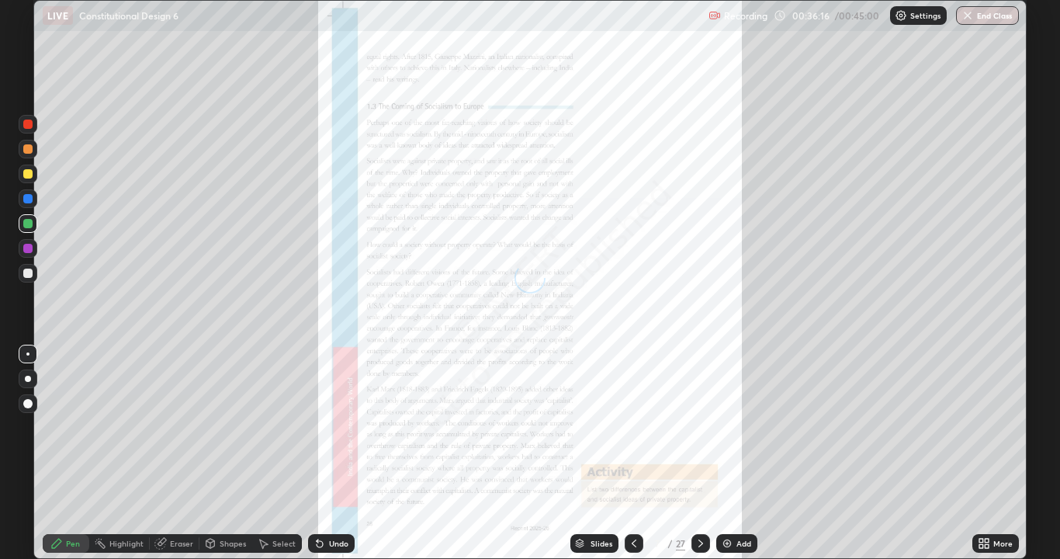
click at [986, 501] on icon at bounding box center [987, 546] width 4 height 4
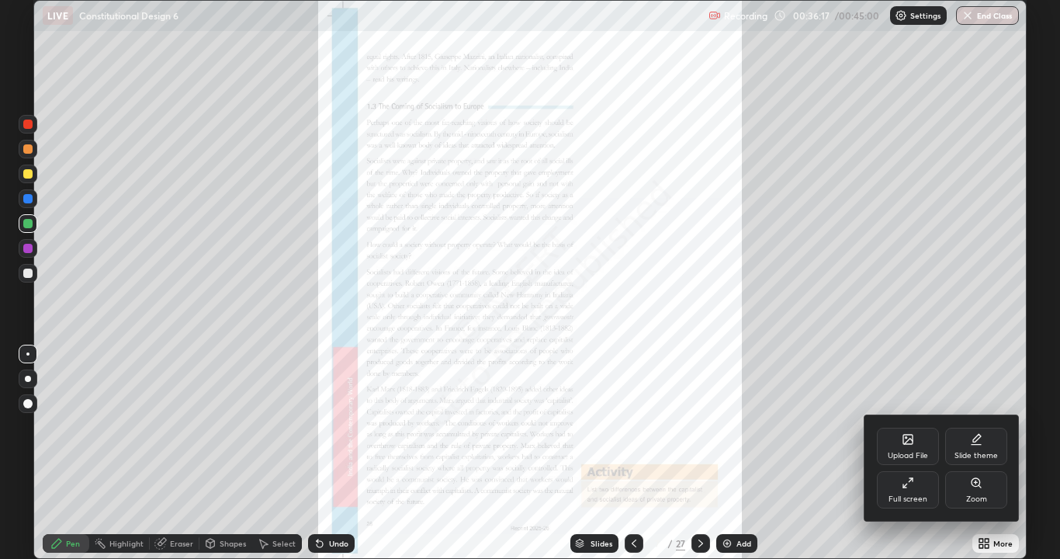
click at [974, 489] on div "Zoom" at bounding box center [976, 489] width 62 height 37
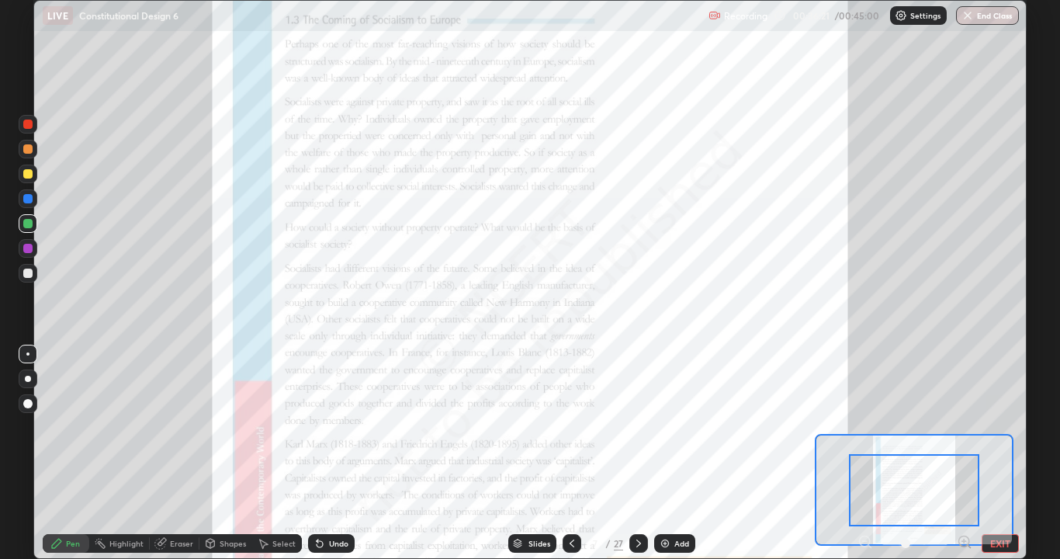
click at [965, 501] on icon at bounding box center [965, 542] width 16 height 16
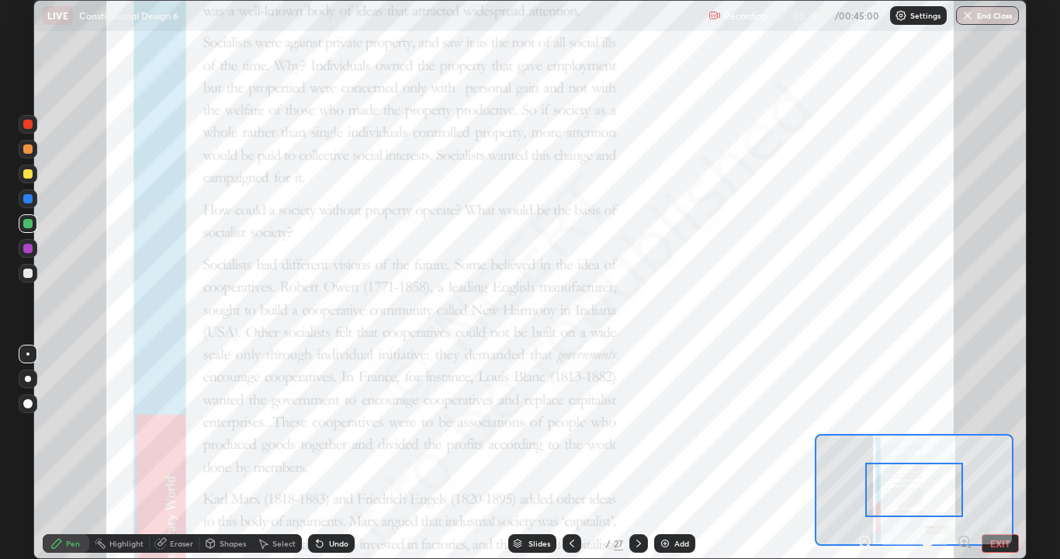
click at [964, 501] on icon at bounding box center [964, 541] width 0 height 4
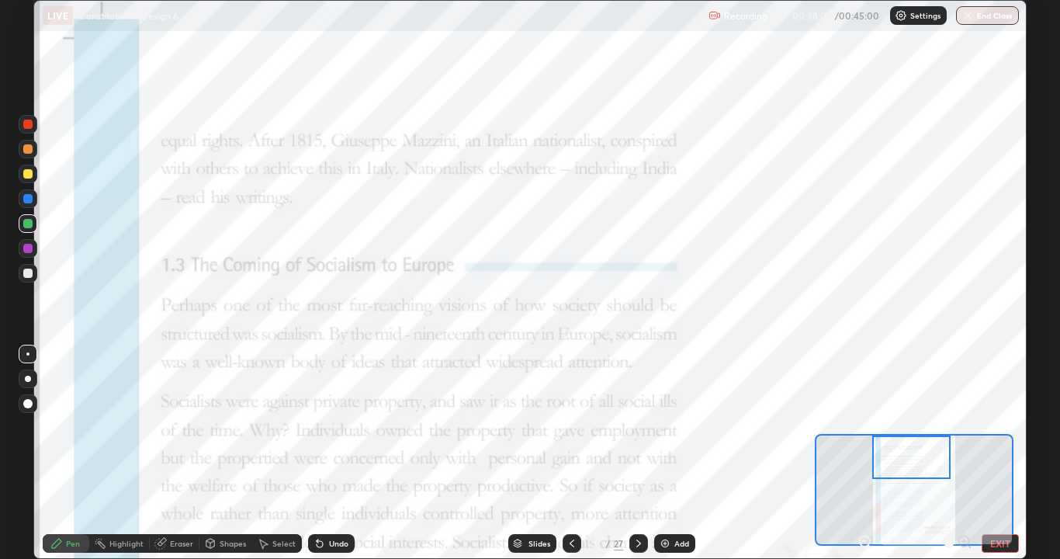
click at [1007, 22] on button "End Class" at bounding box center [987, 15] width 63 height 19
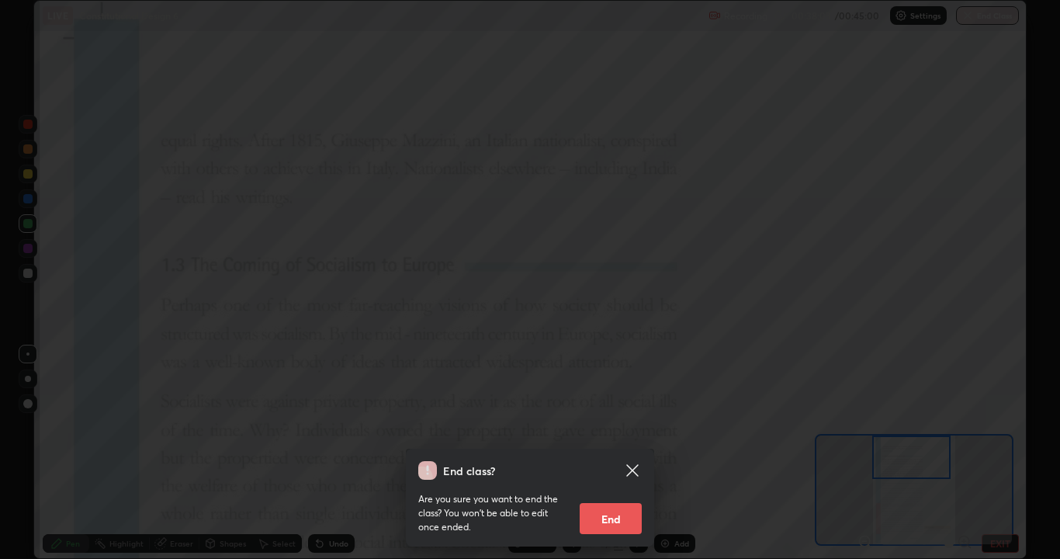
click at [628, 501] on button "End" at bounding box center [611, 518] width 62 height 31
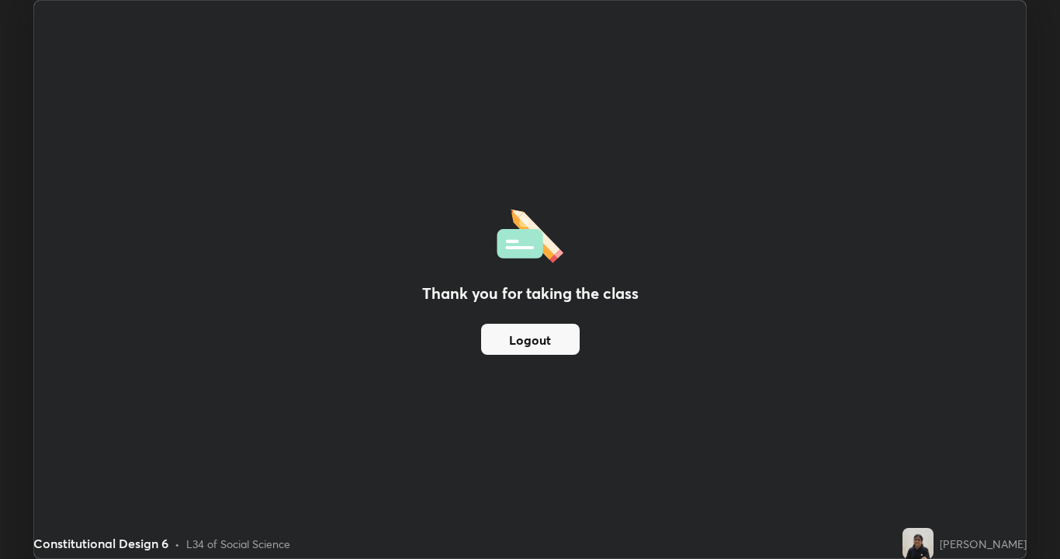
click at [638, 326] on div "Thank you for taking the class Logout" at bounding box center [530, 279] width 992 height 557
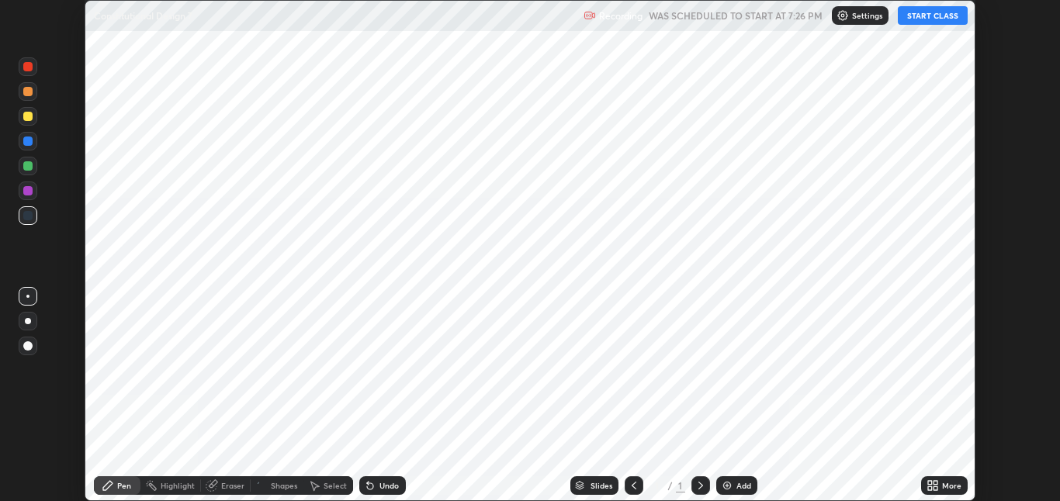
scroll to position [501, 1060]
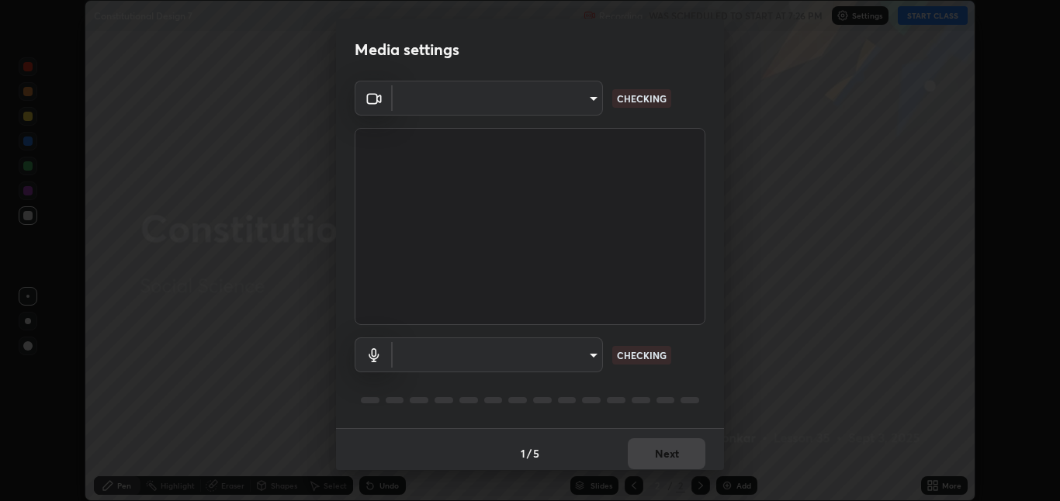
type input "8a437219b1c9d5fef93d1ec40e095ac8837f64dae60836980dab15105ba84f43"
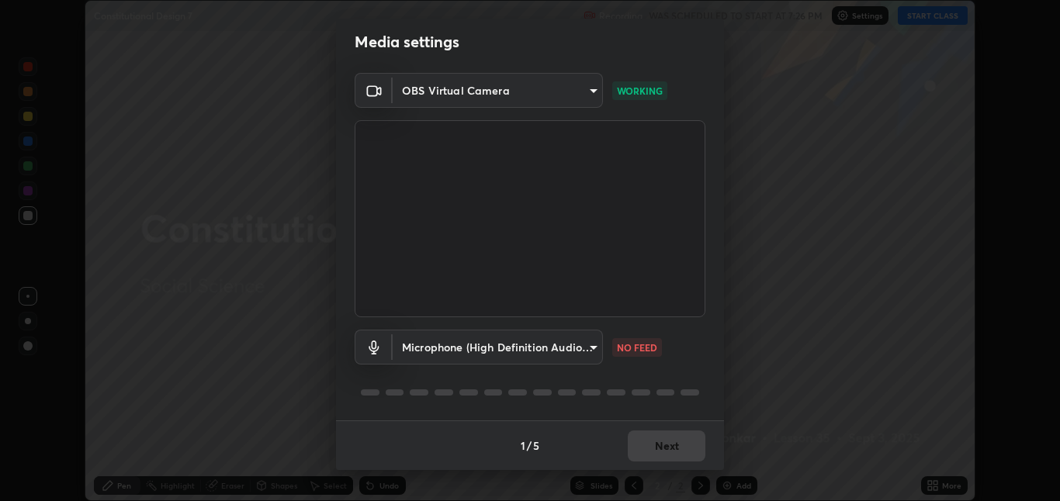
click at [581, 352] on body "Erase all Constitutional Design 7 Recording WAS SCHEDULED TO START AT 7:26 PM S…" at bounding box center [530, 250] width 1060 height 501
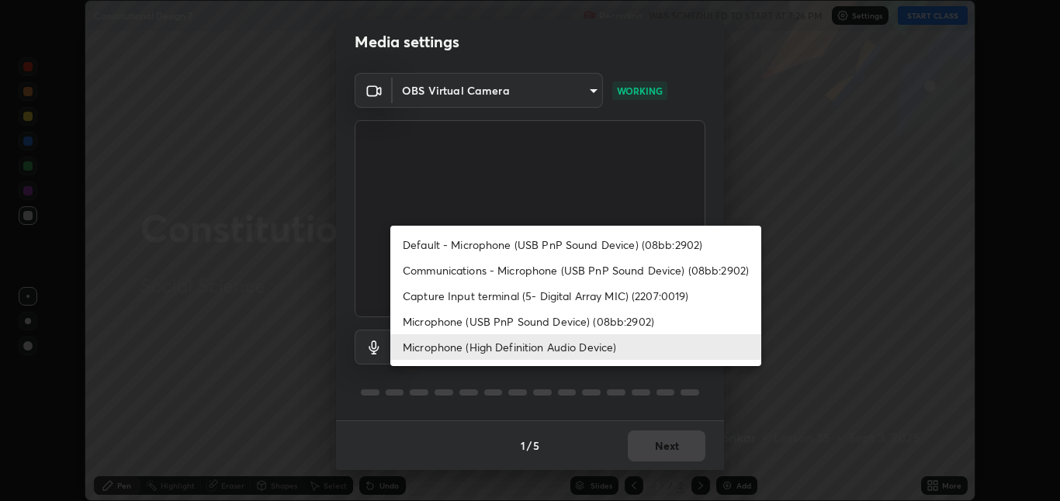
click at [558, 245] on li "Default - Microphone (USB PnP Sound Device) (08bb:2902)" at bounding box center [575, 245] width 371 height 26
type input "default"
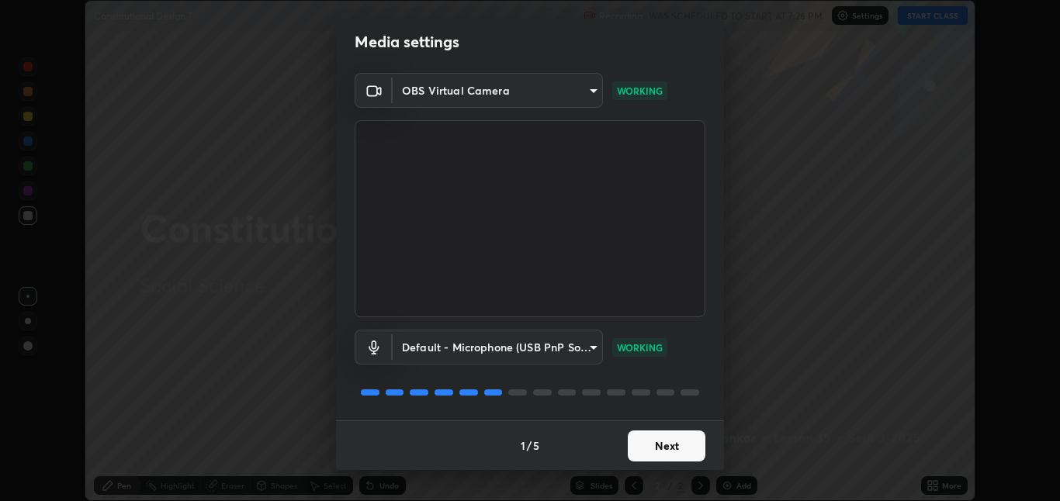
click at [667, 442] on button "Next" at bounding box center [667, 446] width 78 height 31
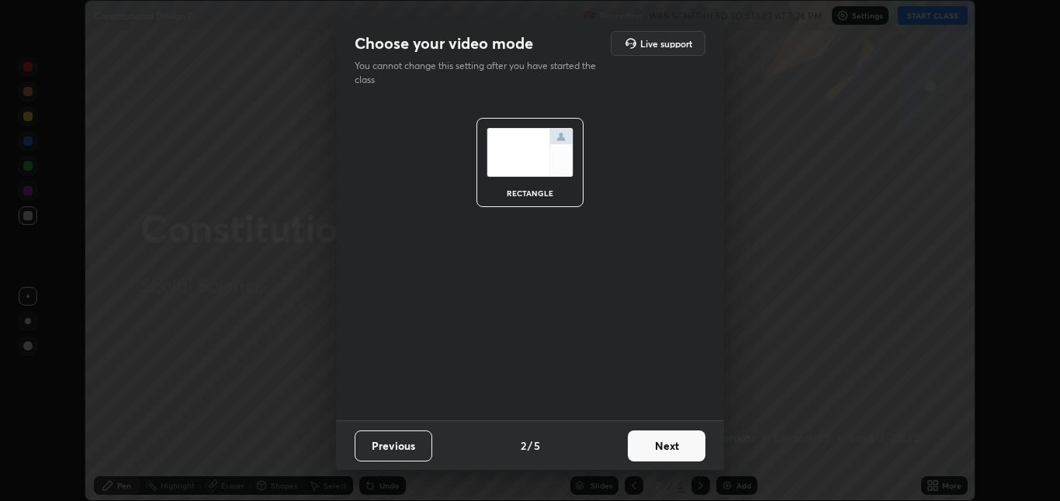
scroll to position [0, 0]
click at [666, 448] on button "Next" at bounding box center [667, 446] width 78 height 31
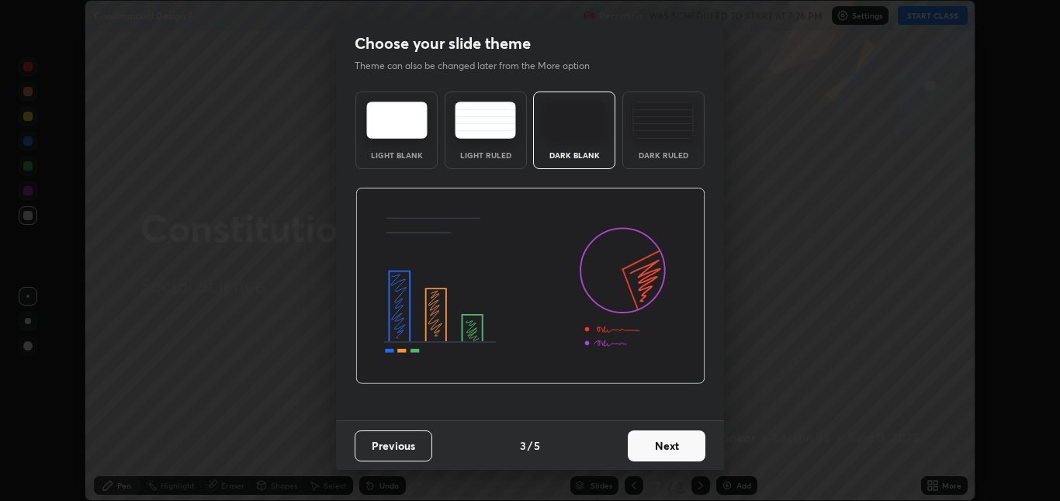
click at [671, 448] on button "Next" at bounding box center [667, 446] width 78 height 31
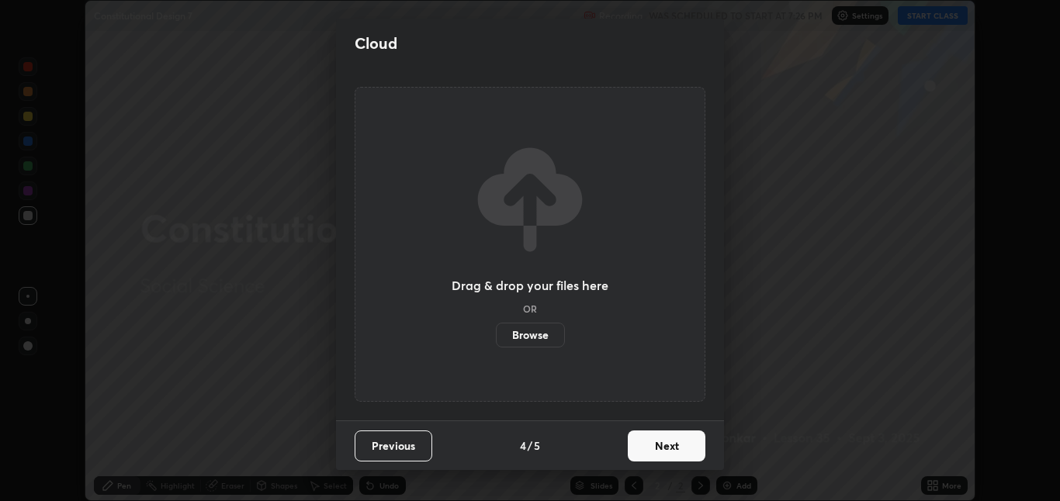
click at [668, 449] on button "Next" at bounding box center [667, 446] width 78 height 31
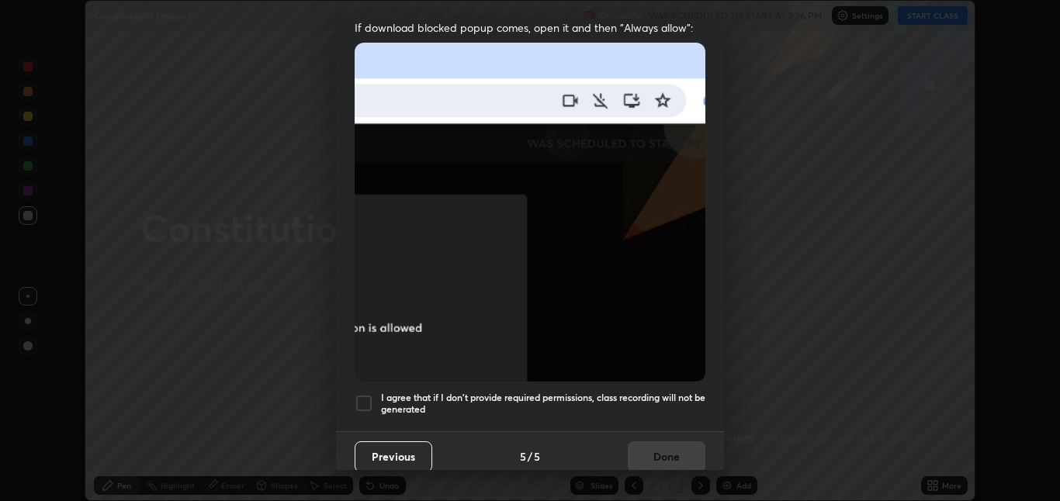
scroll to position [324, 0]
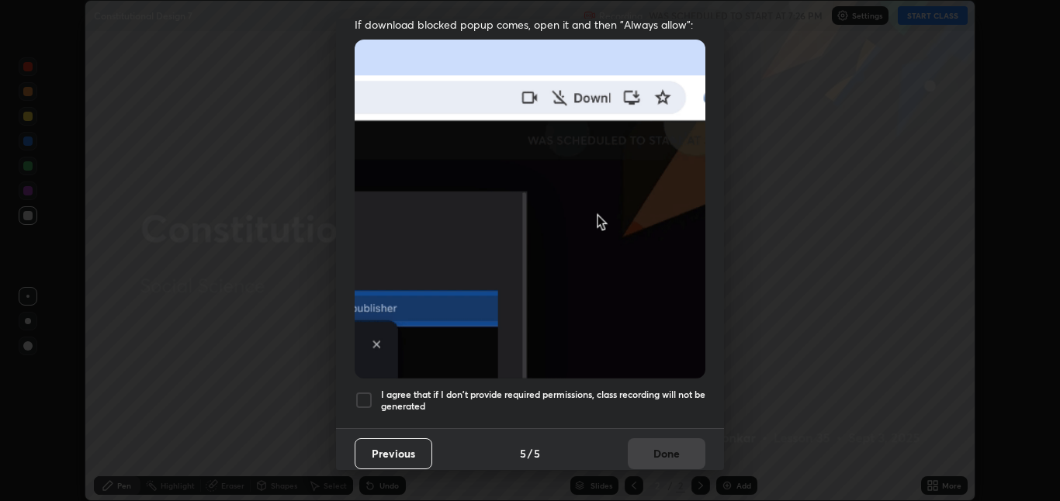
click at [357, 399] on div at bounding box center [364, 400] width 19 height 19
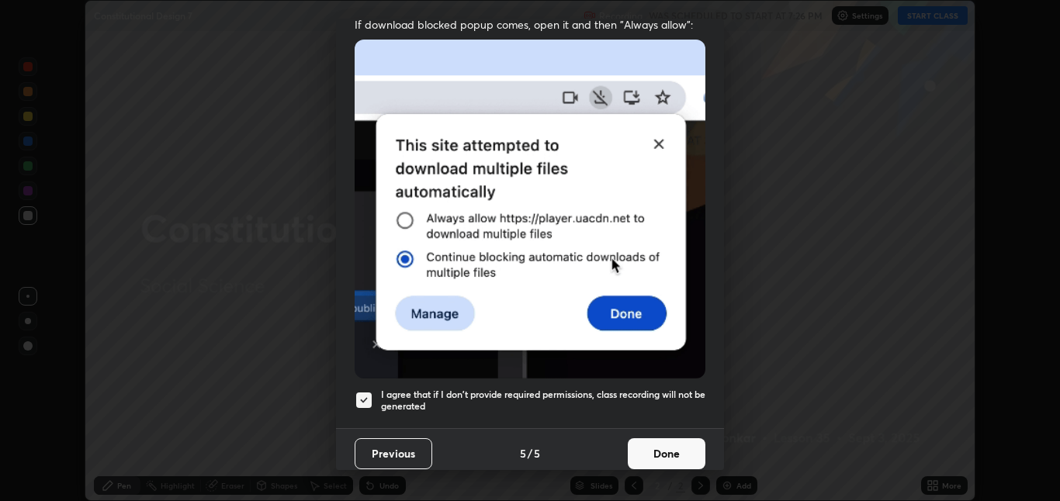
click at [678, 445] on button "Done" at bounding box center [667, 454] width 78 height 31
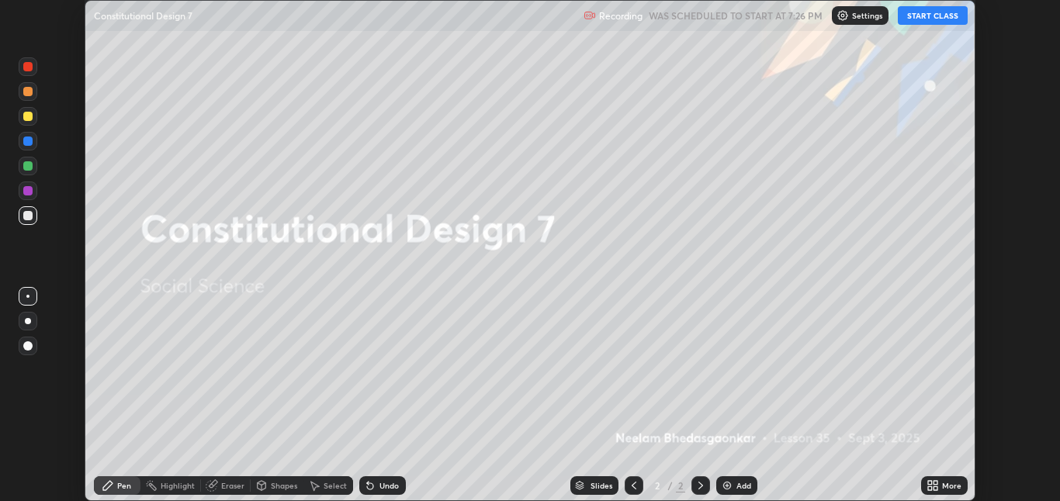
click at [927, 16] on button "START CLASS" at bounding box center [933, 15] width 70 height 19
click at [935, 488] on icon at bounding box center [936, 489] width 4 height 4
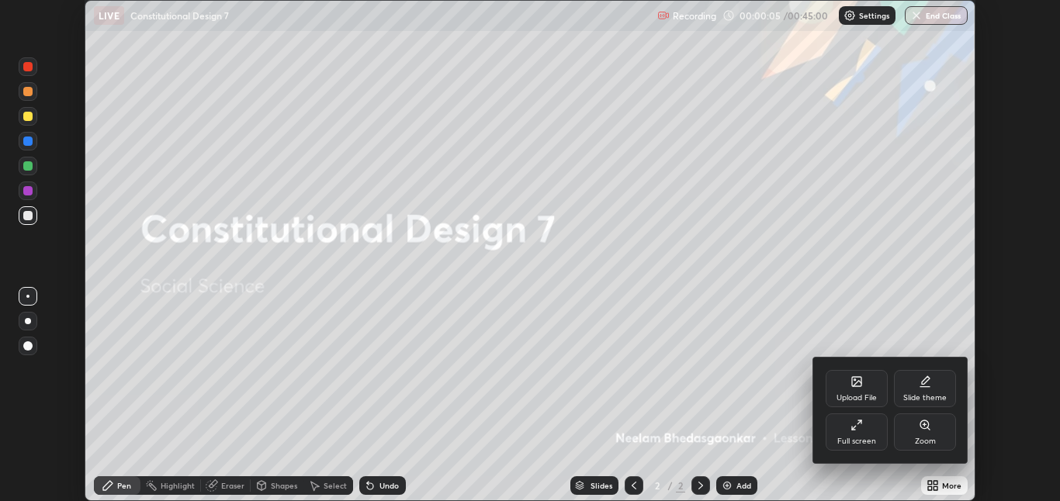
click at [785, 471] on div at bounding box center [530, 250] width 1060 height 501
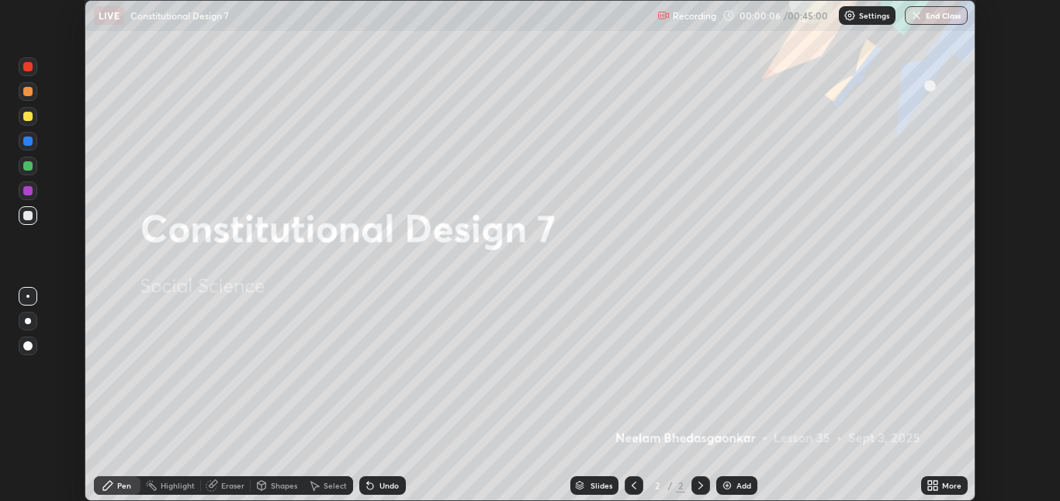
click at [747, 483] on div "Add" at bounding box center [744, 486] width 15 height 8
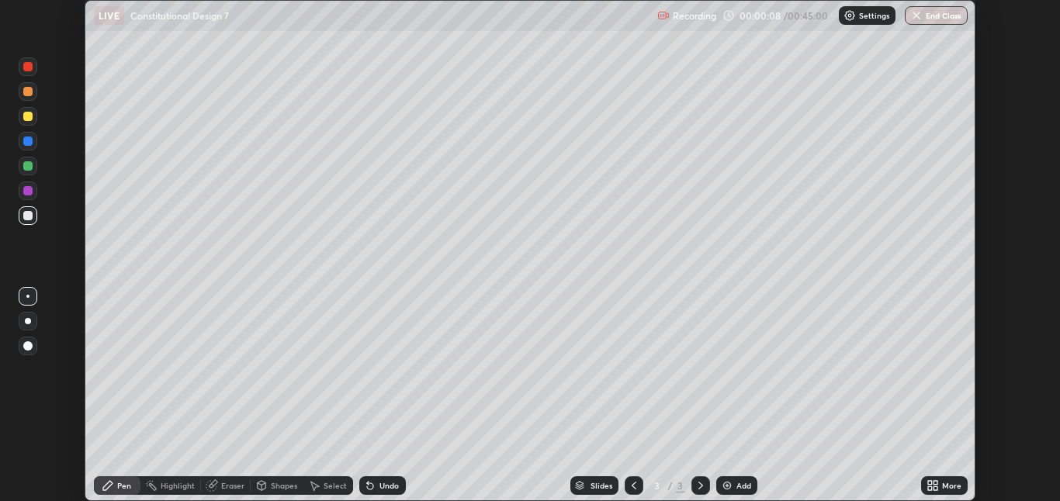
click at [935, 488] on icon at bounding box center [936, 489] width 4 height 4
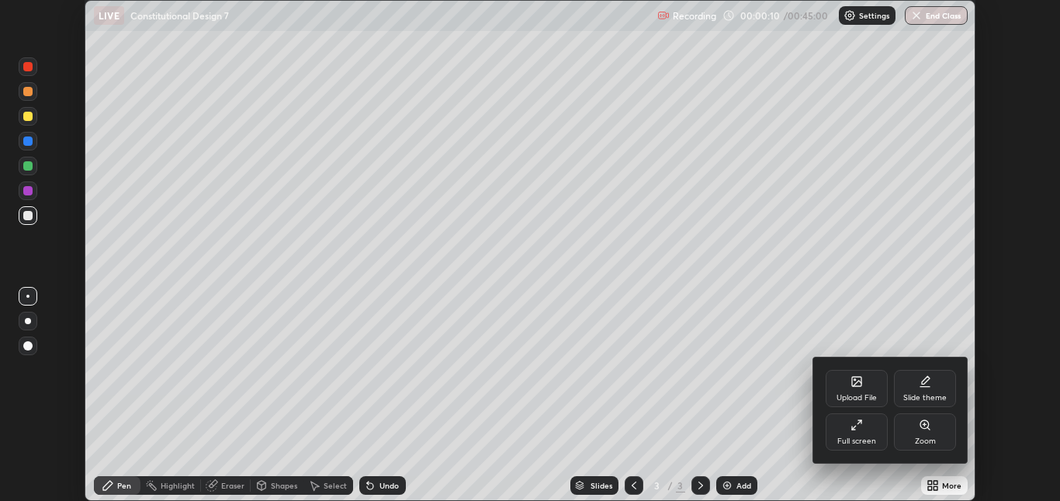
click at [875, 394] on div "Upload File" at bounding box center [857, 398] width 40 height 8
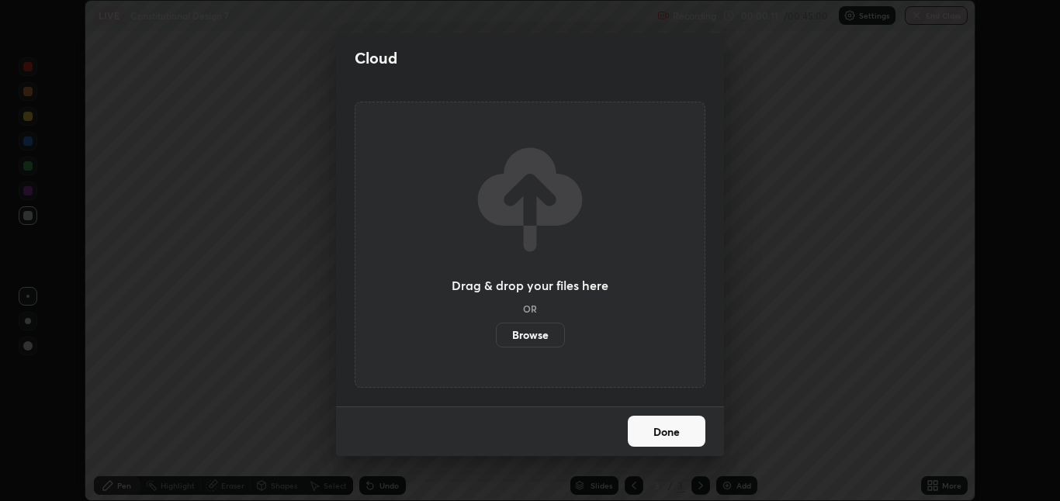
click at [546, 334] on label "Browse" at bounding box center [530, 335] width 69 height 25
click at [496, 334] on input "Browse" at bounding box center [496, 335] width 0 height 25
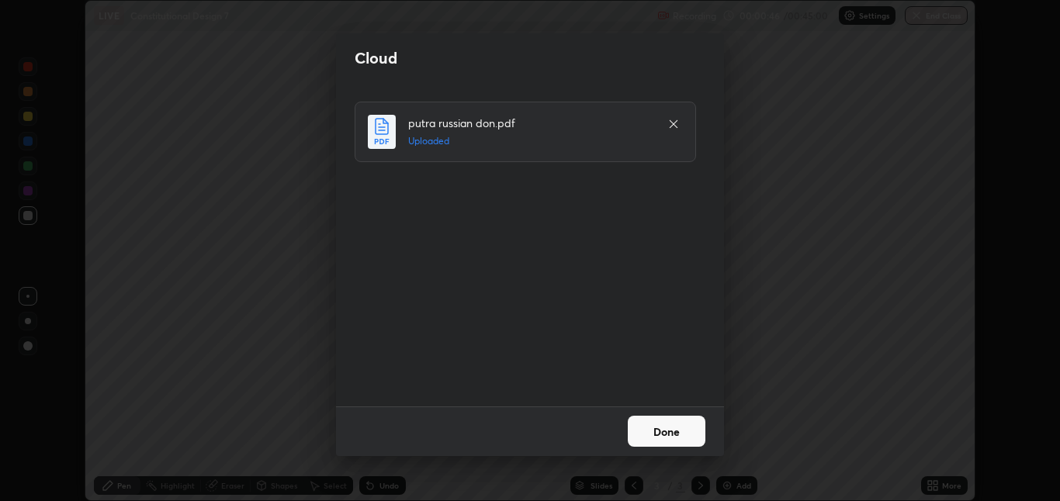
click at [644, 439] on button "Done" at bounding box center [667, 431] width 78 height 31
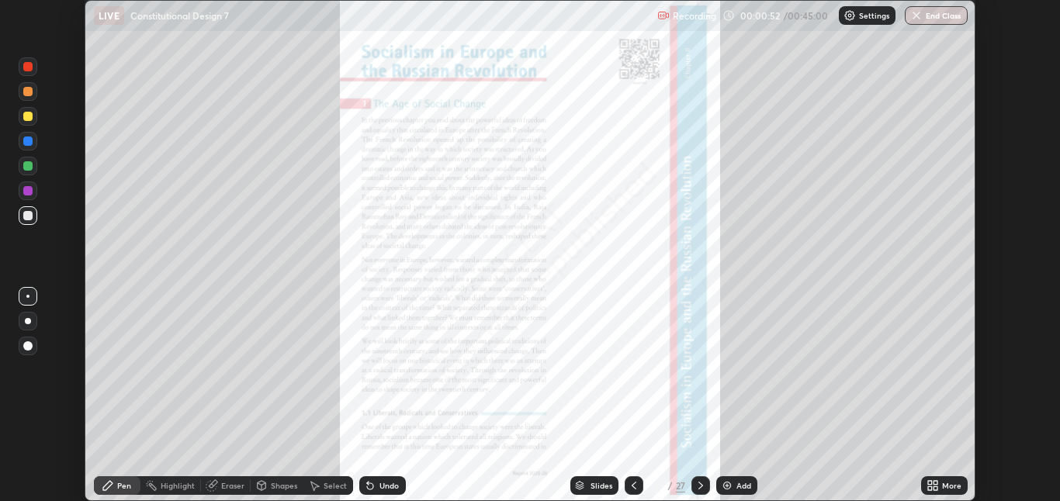
click at [699, 486] on icon at bounding box center [701, 486] width 12 height 12
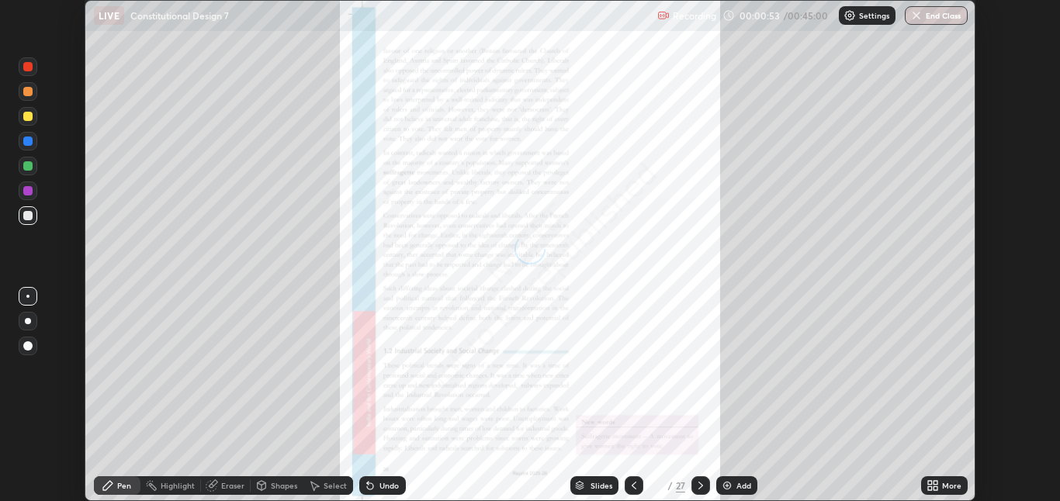
click at [701, 485] on icon at bounding box center [701, 486] width 5 height 8
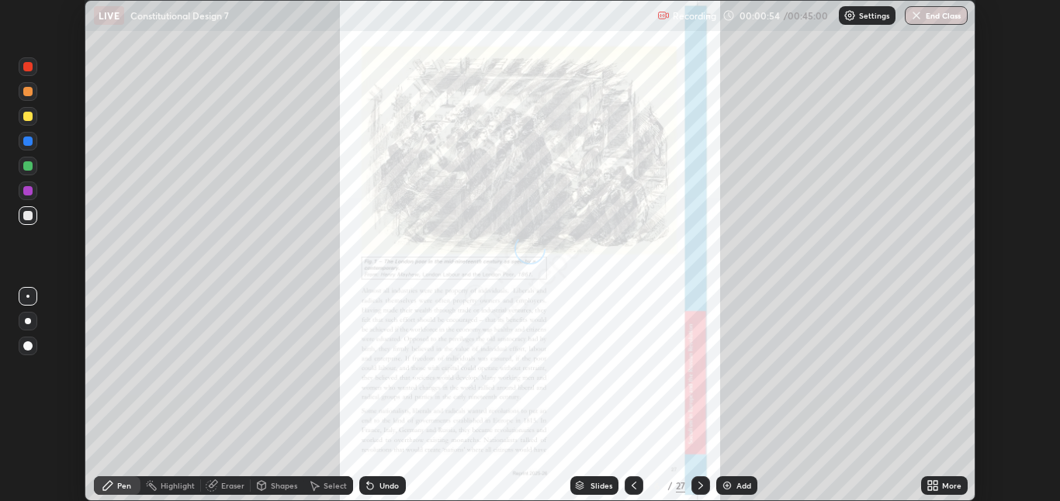
click at [701, 488] on icon at bounding box center [701, 486] width 12 height 12
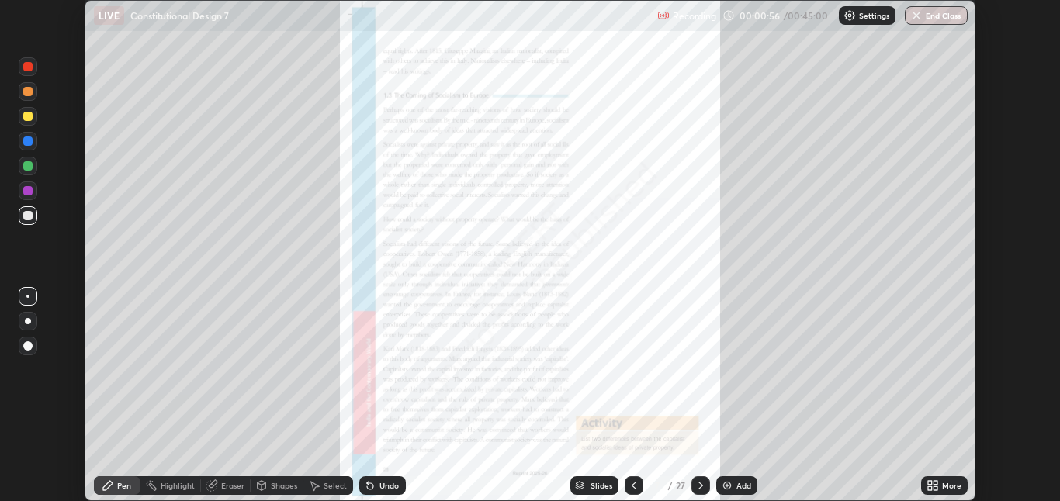
click at [633, 486] on icon at bounding box center [634, 486] width 12 height 12
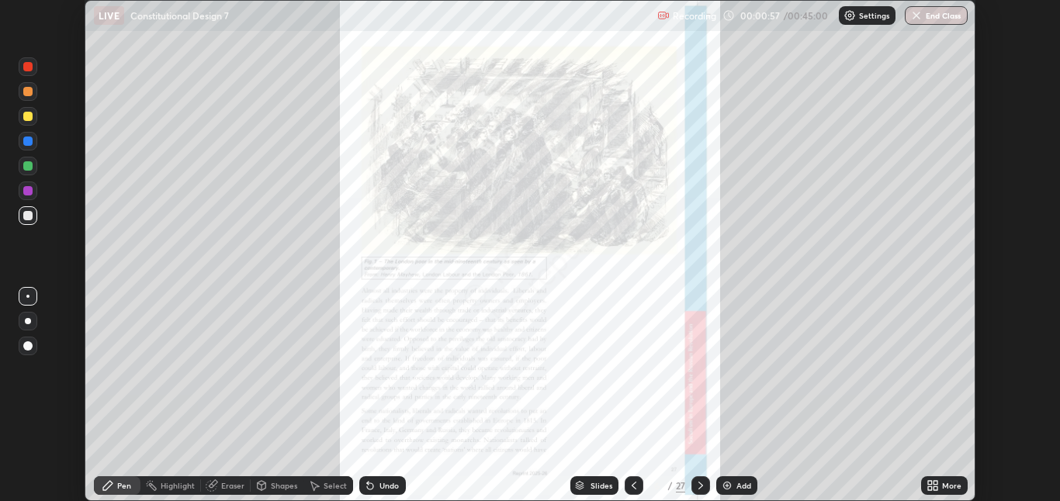
click at [632, 486] on icon at bounding box center [634, 486] width 12 height 12
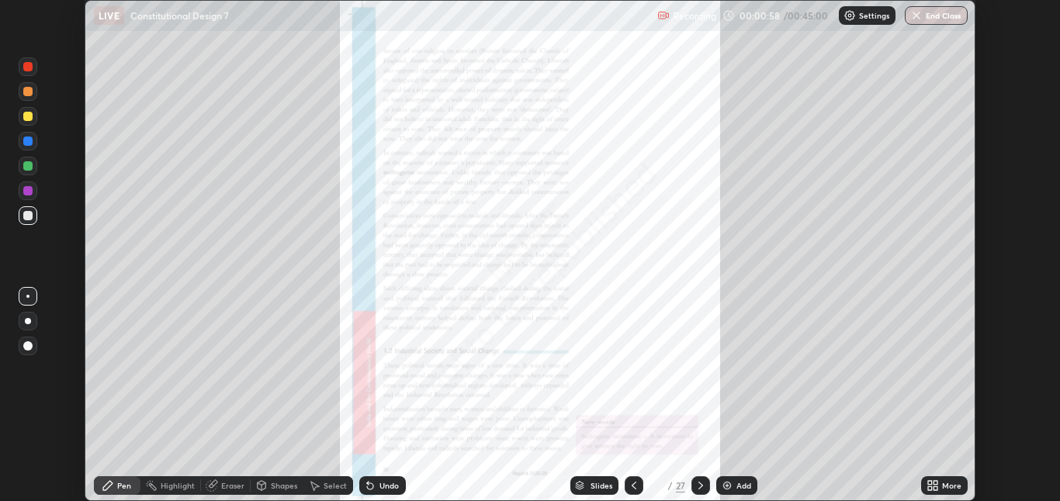
click at [699, 486] on icon at bounding box center [701, 486] width 12 height 12
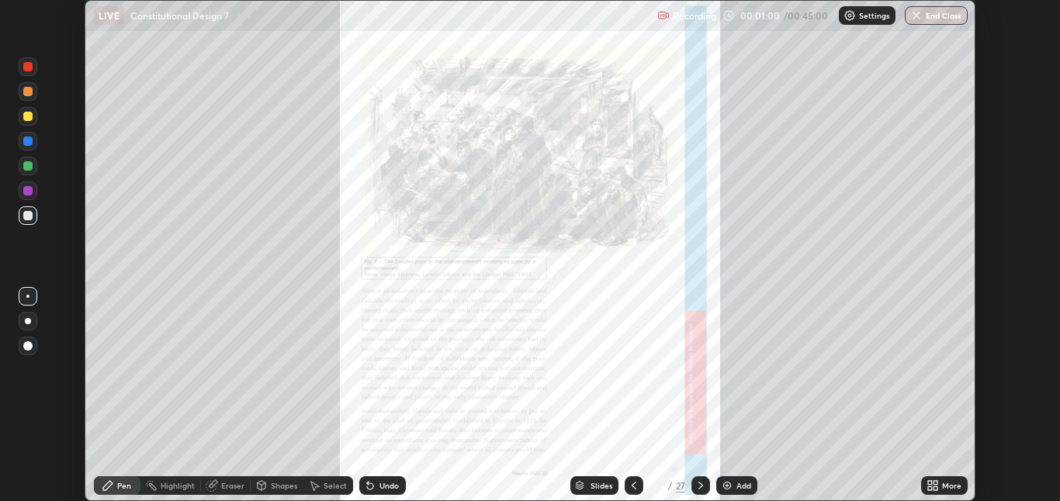
click at [699, 488] on icon at bounding box center [701, 486] width 12 height 12
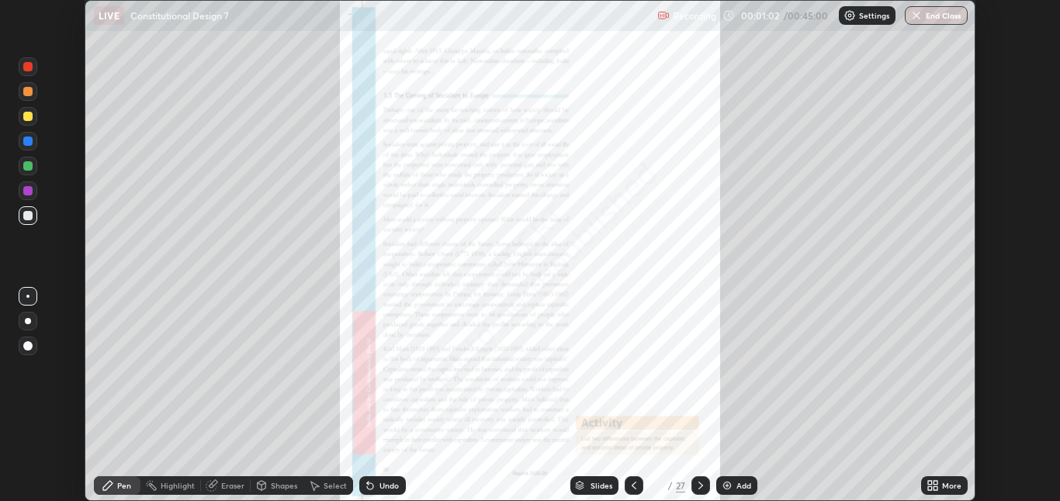
click at [931, 487] on icon at bounding box center [930, 489] width 4 height 4
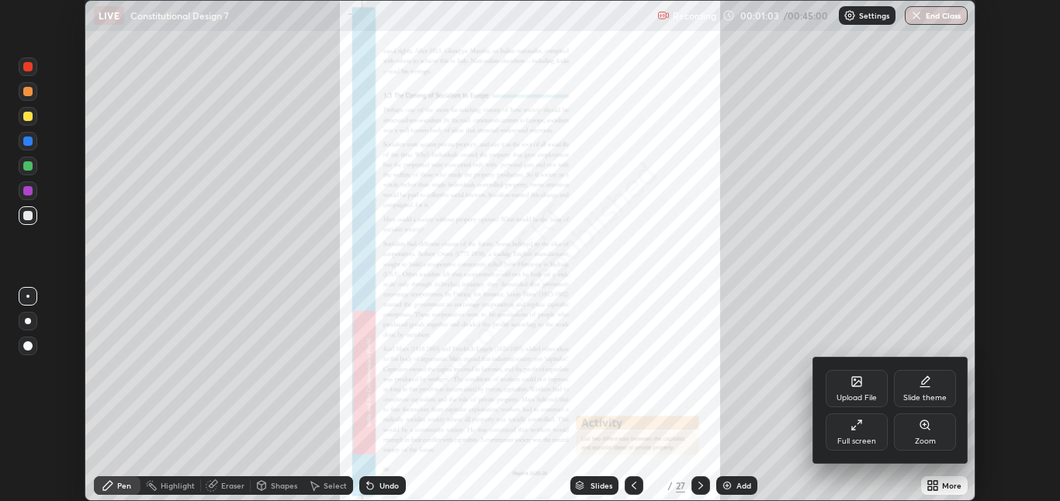
click at [918, 438] on div "Zoom" at bounding box center [925, 442] width 21 height 8
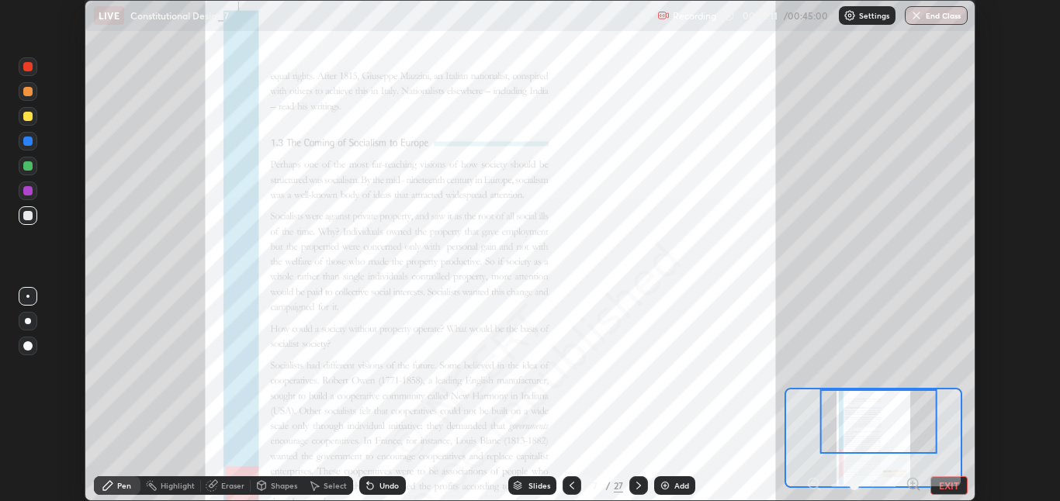
click at [913, 484] on icon at bounding box center [913, 484] width 4 height 0
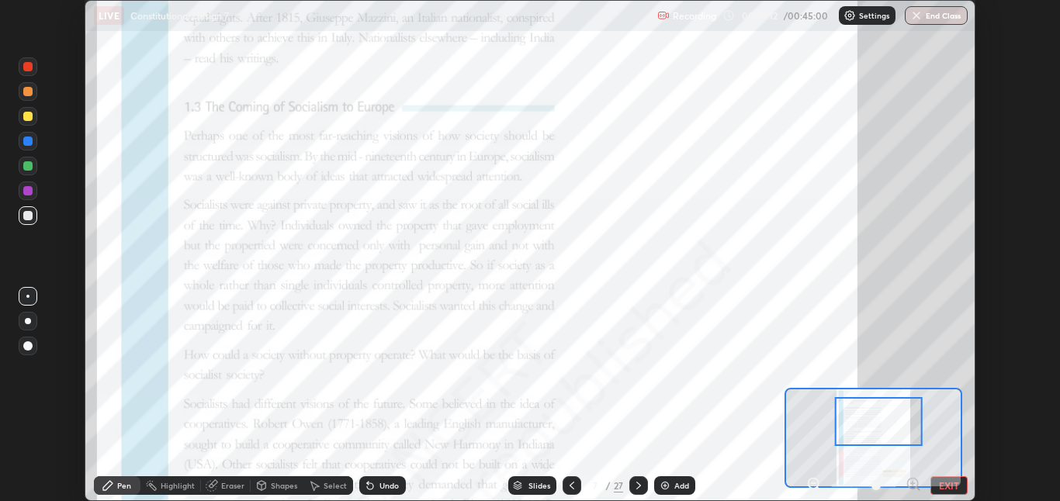
click at [913, 484] on icon at bounding box center [913, 484] width 4 height 0
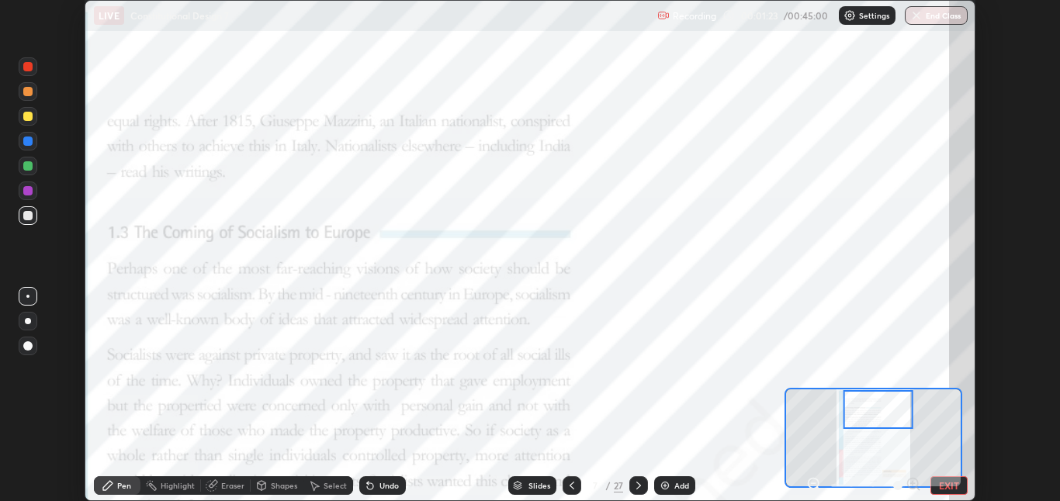
click at [876, 404] on div at bounding box center [878, 409] width 70 height 39
click at [567, 485] on icon at bounding box center [572, 486] width 12 height 12
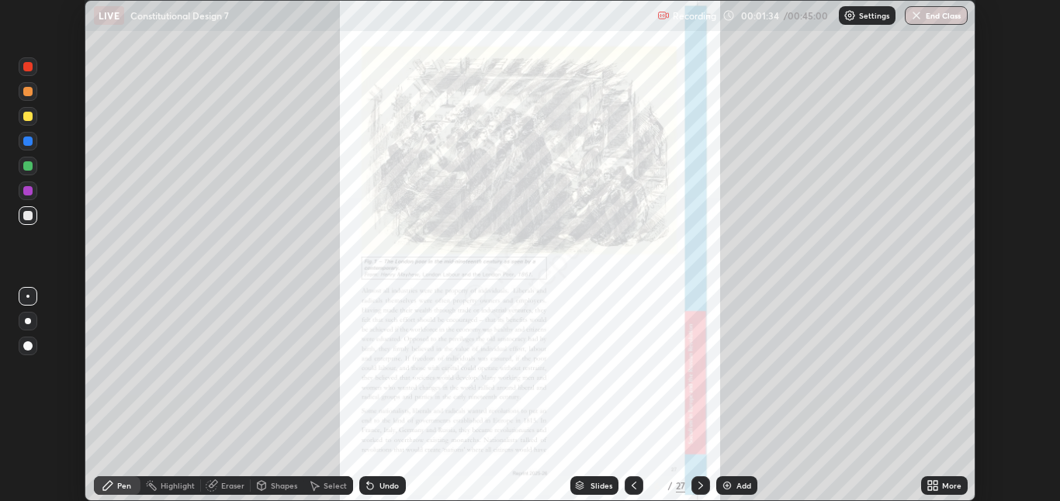
click at [938, 484] on icon at bounding box center [933, 486] width 12 height 12
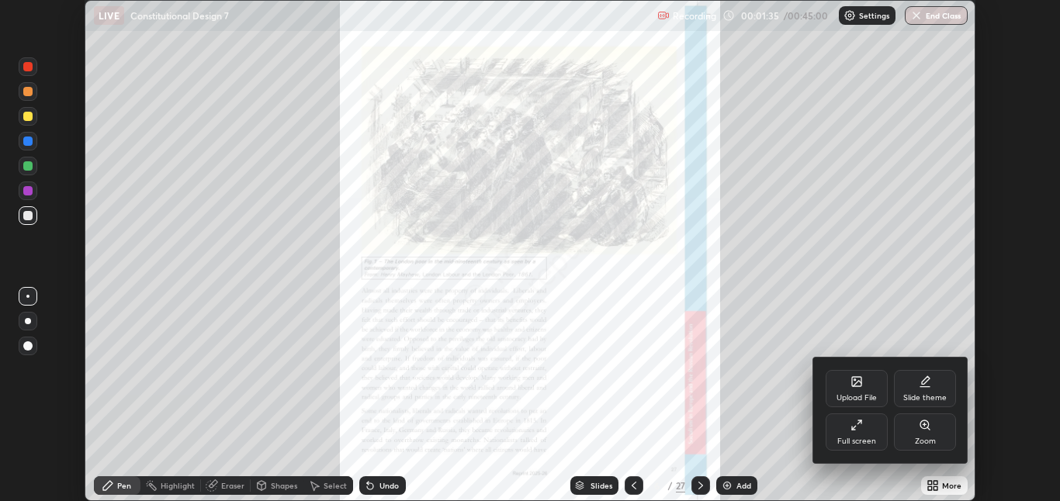
click at [922, 439] on div "Zoom" at bounding box center [925, 442] width 21 height 8
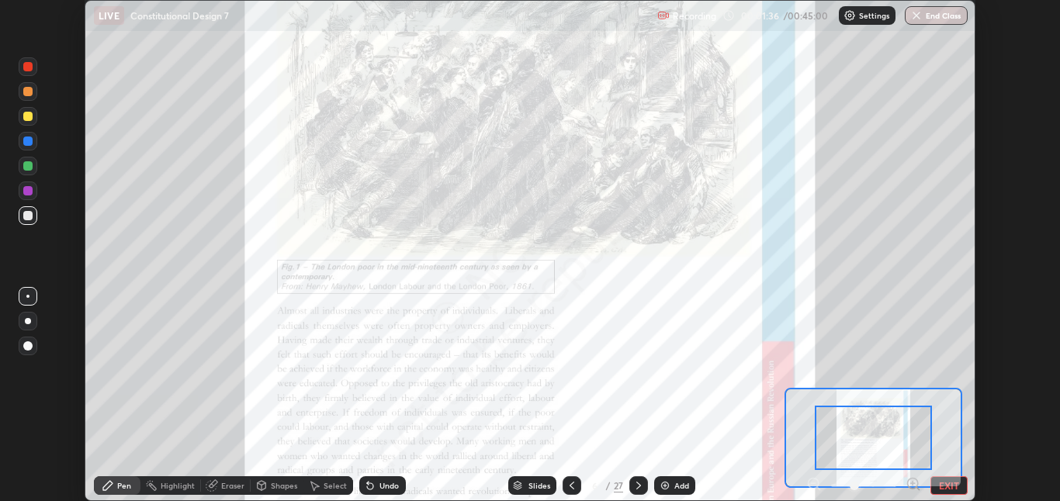
click at [913, 484] on icon at bounding box center [913, 484] width 4 height 0
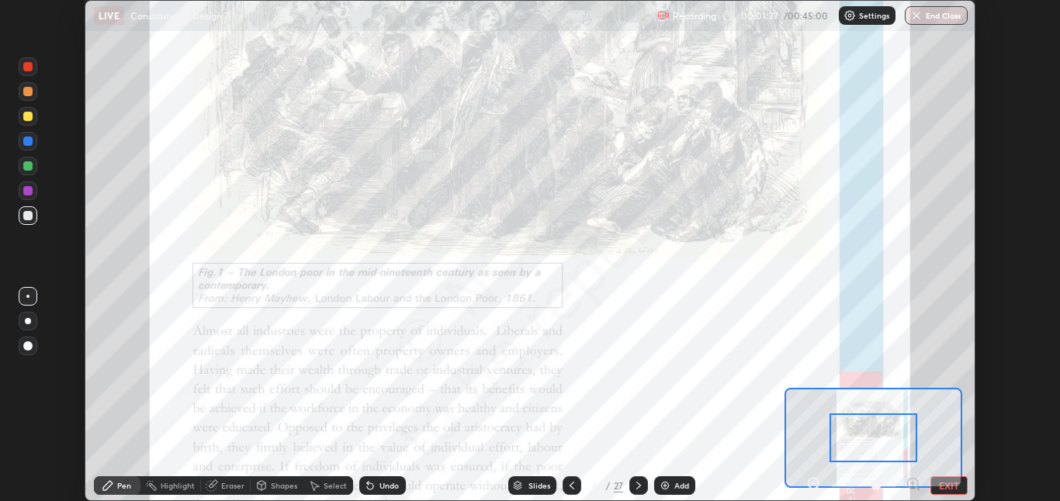
click at [913, 484] on icon at bounding box center [913, 484] width 4 height 0
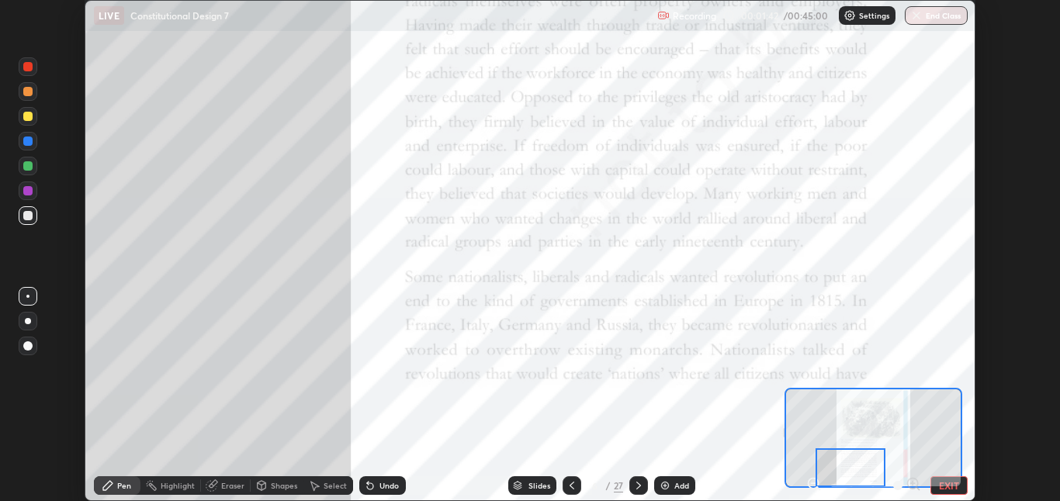
click at [637, 486] on icon at bounding box center [639, 486] width 12 height 12
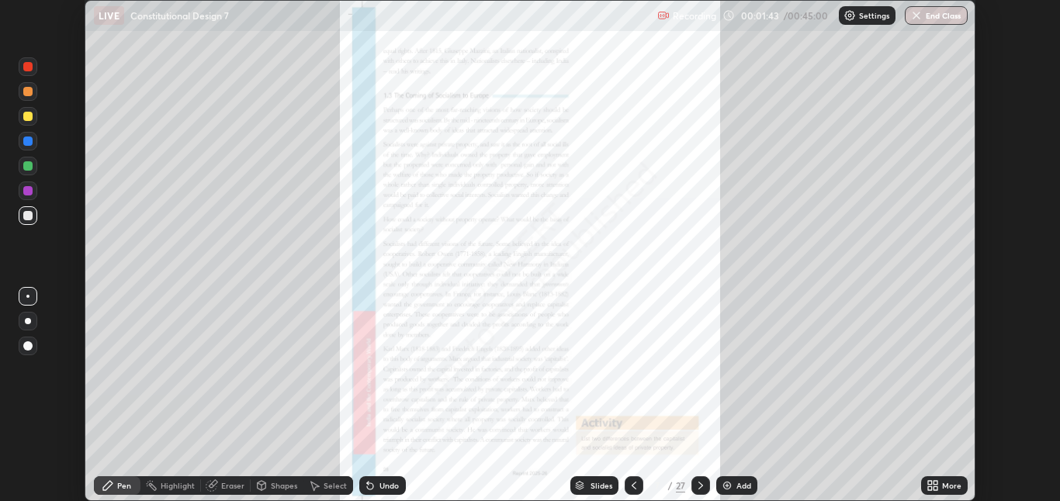
click at [938, 488] on icon at bounding box center [936, 489] width 4 height 4
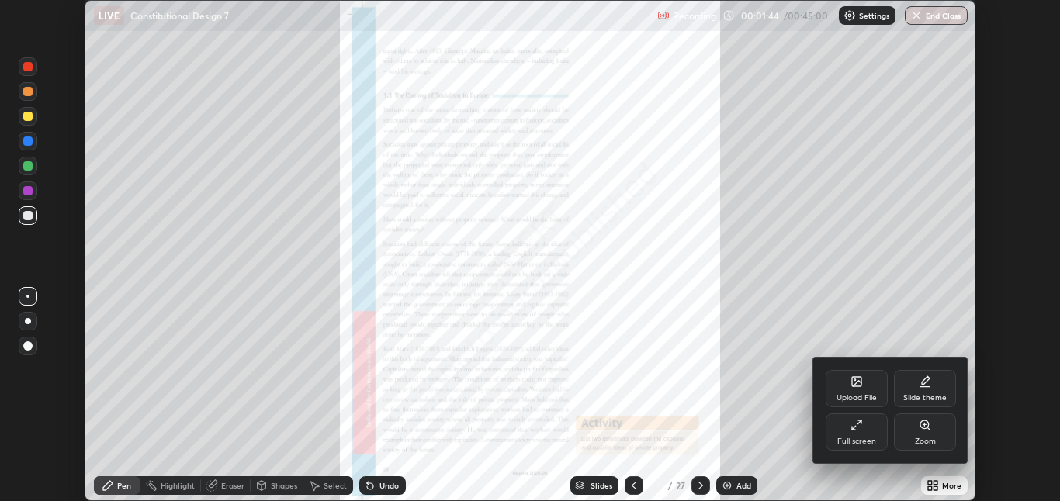
click at [930, 440] on div "Zoom" at bounding box center [925, 442] width 21 height 8
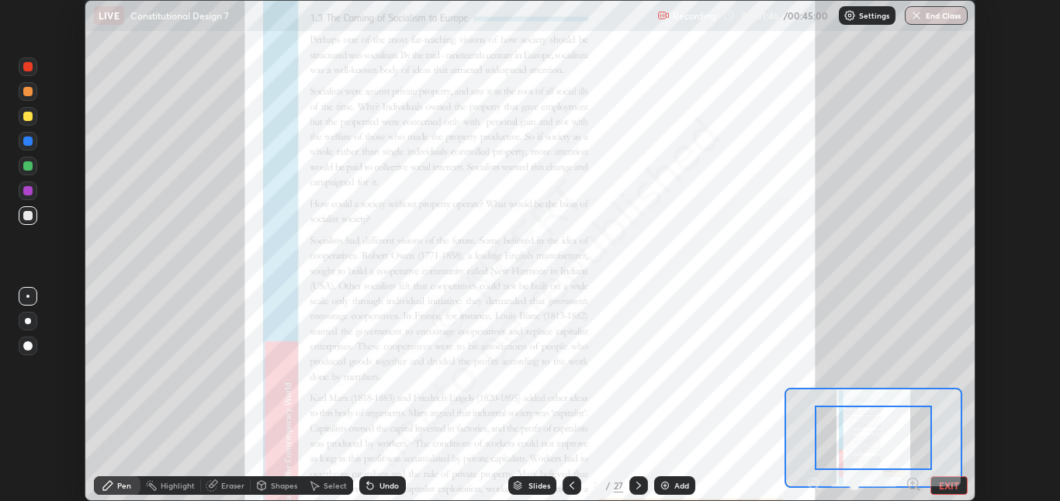
click at [913, 484] on icon at bounding box center [913, 484] width 4 height 0
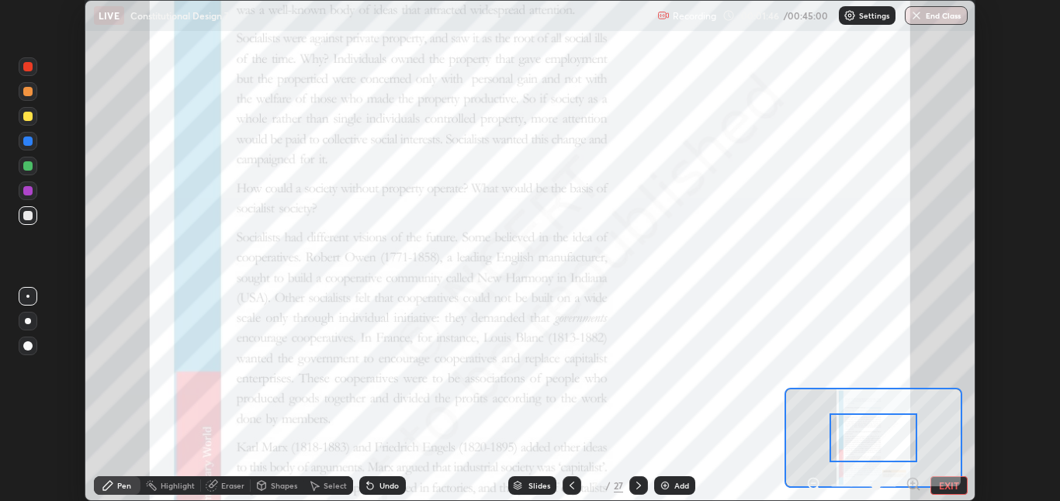
click at [913, 484] on icon at bounding box center [913, 484] width 4 height 0
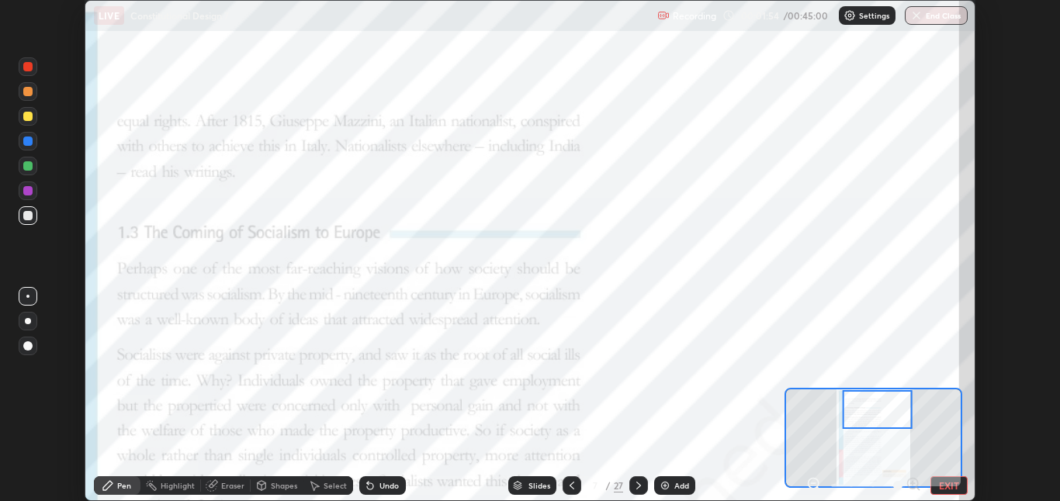
click at [386, 486] on div "Undo" at bounding box center [389, 486] width 19 height 8
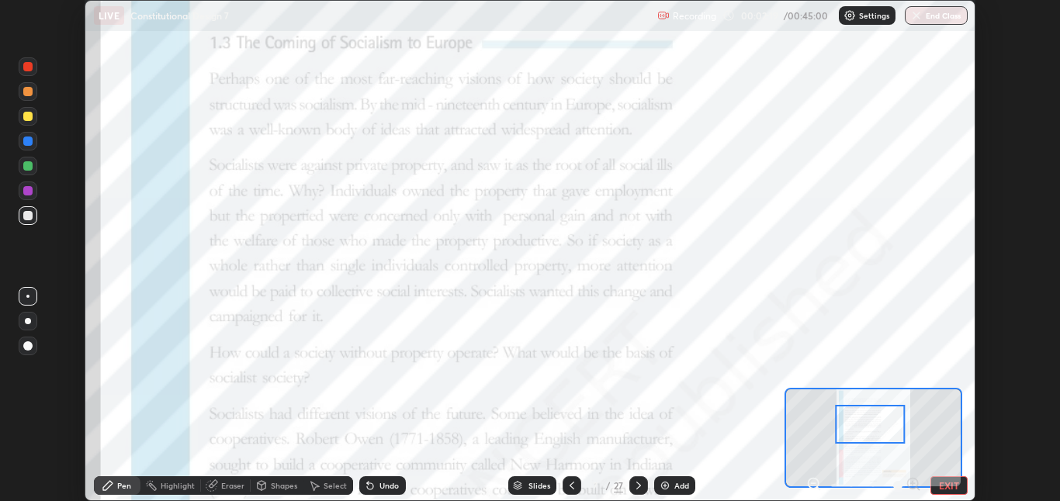
click at [172, 485] on div "Highlight" at bounding box center [178, 486] width 34 height 8
click at [113, 477] on div "Pen" at bounding box center [117, 486] width 47 height 19
click at [35, 199] on div at bounding box center [28, 191] width 19 height 19
click at [175, 491] on div "Highlight" at bounding box center [170, 486] width 61 height 19
click at [177, 491] on div "Highlight" at bounding box center [170, 486] width 61 height 19
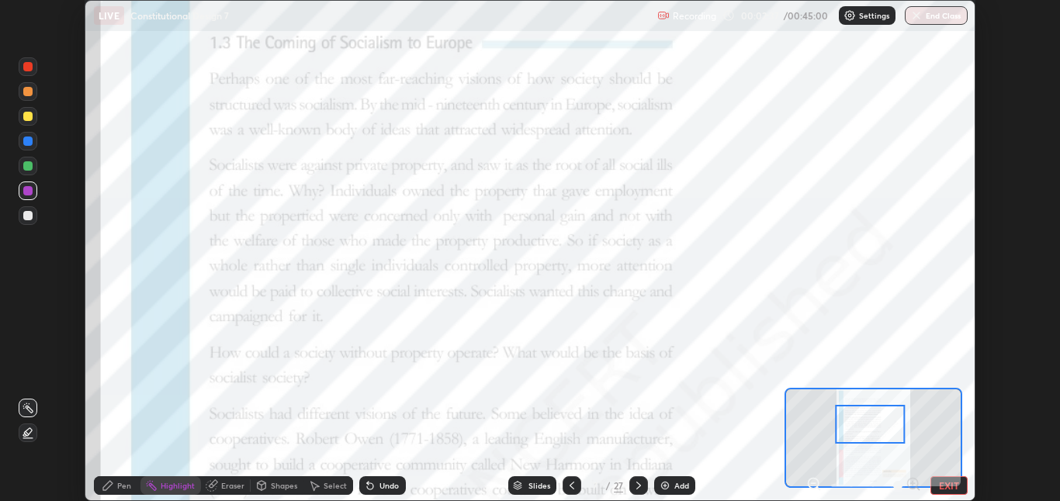
click at [182, 494] on div "Highlight" at bounding box center [170, 486] width 61 height 19
click at [189, 494] on div "Highlight" at bounding box center [170, 486] width 61 height 19
click at [122, 485] on div "Pen" at bounding box center [124, 486] width 14 height 8
click at [231, 487] on div "Eraser" at bounding box center [232, 486] width 23 height 8
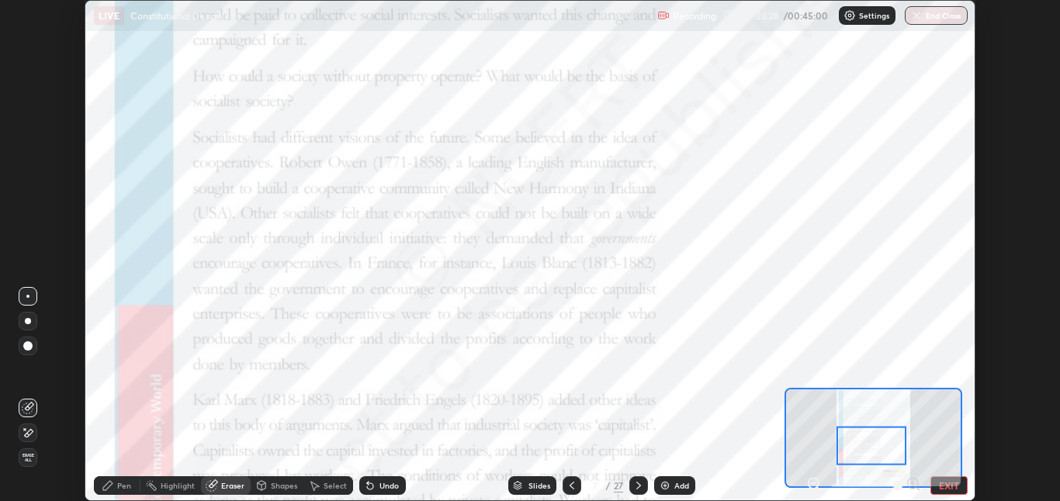
click at [124, 486] on div "Pen" at bounding box center [124, 486] width 14 height 8
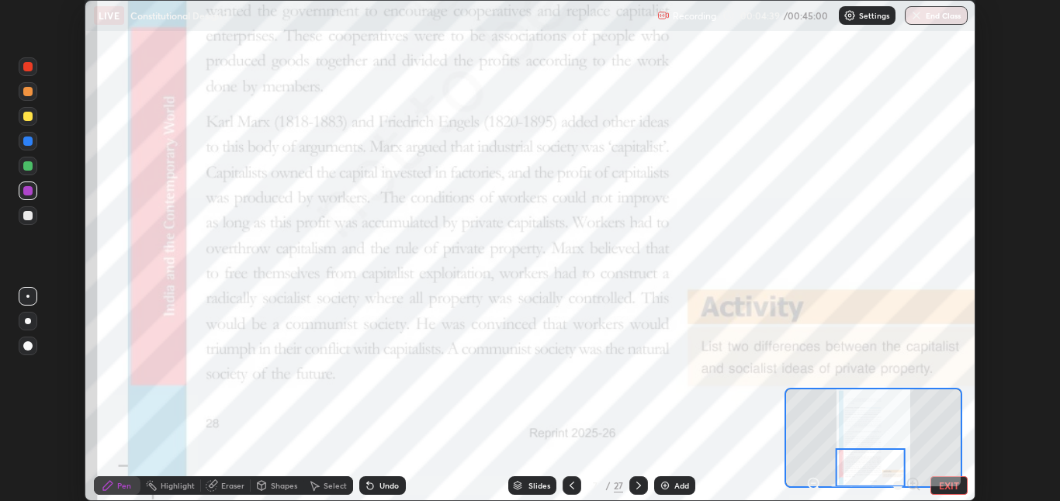
click at [893, 460] on div at bounding box center [870, 468] width 70 height 39
click at [639, 486] on icon at bounding box center [638, 486] width 5 height 8
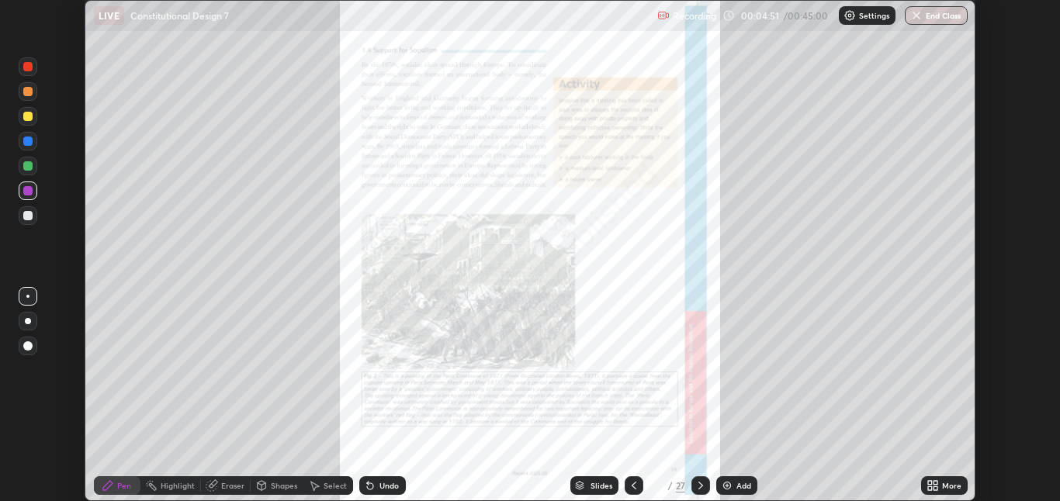
click at [944, 484] on div "More" at bounding box center [951, 486] width 19 height 8
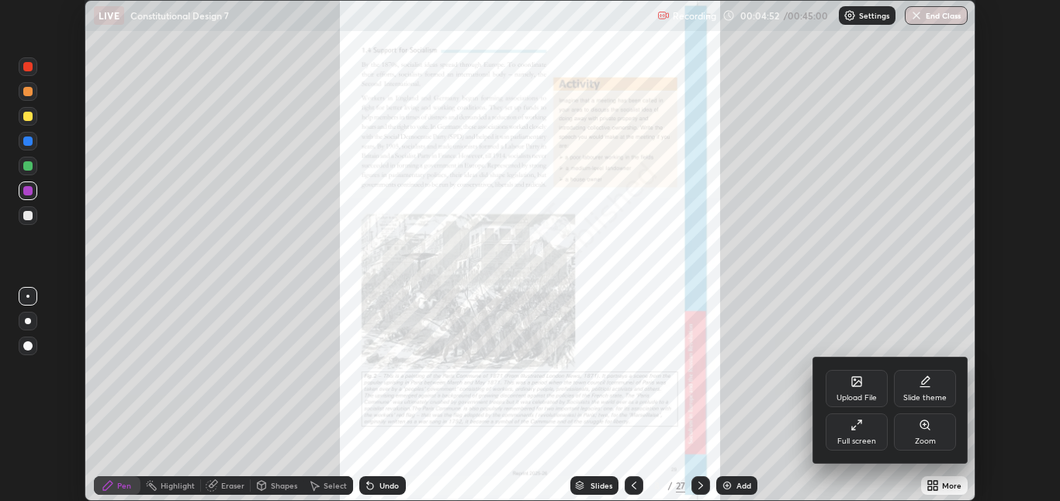
click at [927, 440] on div "Zoom" at bounding box center [925, 442] width 21 height 8
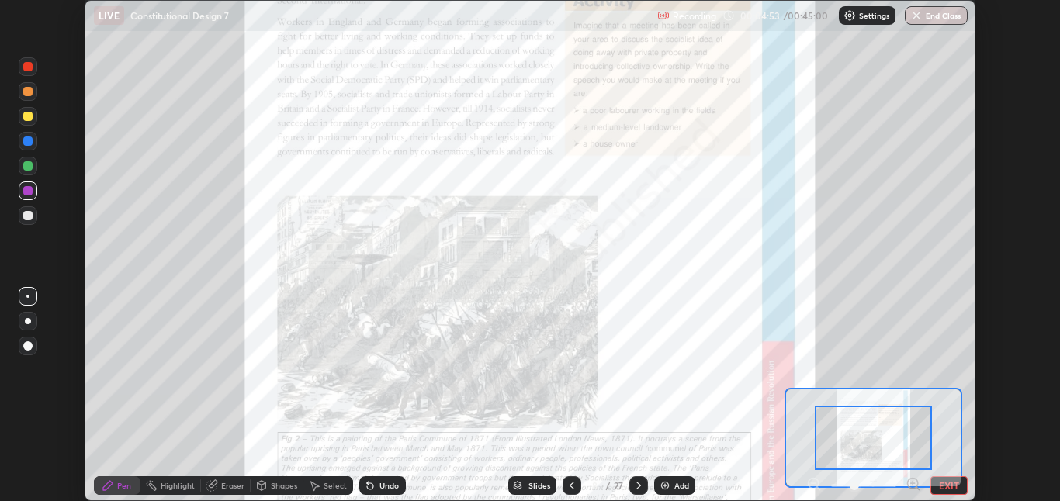
click at [913, 484] on icon at bounding box center [913, 484] width 4 height 0
click at [912, 487] on icon at bounding box center [914, 485] width 16 height 16
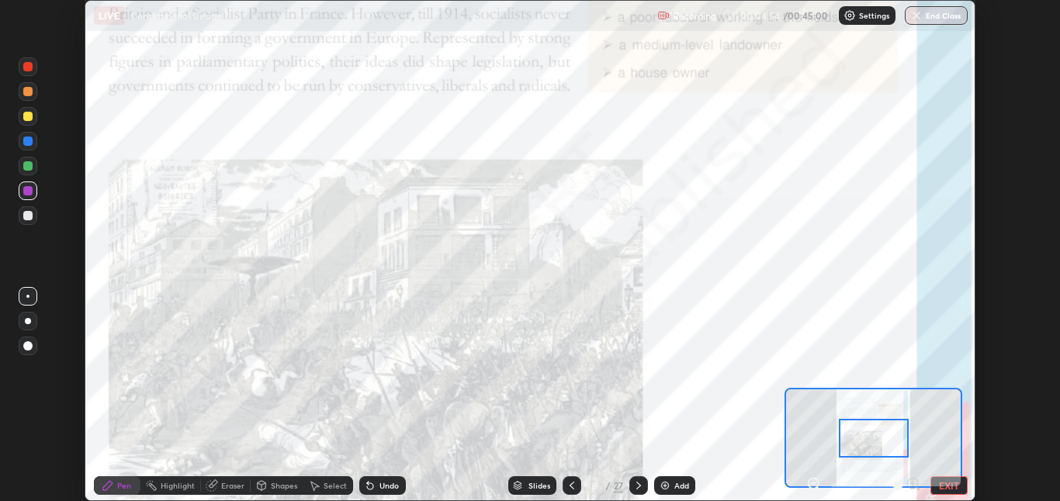
click at [913, 480] on div at bounding box center [863, 486] width 115 height 19
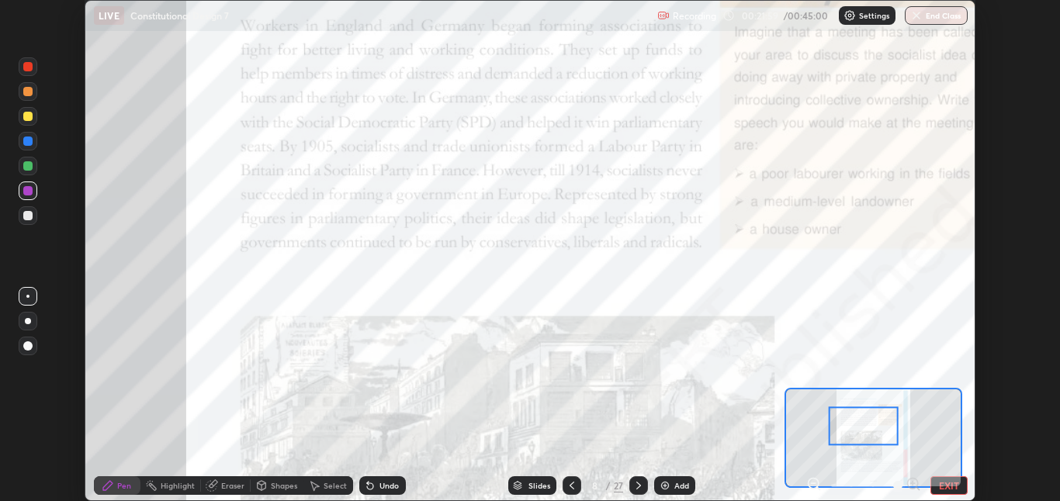
click at [227, 487] on div "Eraser" at bounding box center [232, 486] width 23 height 8
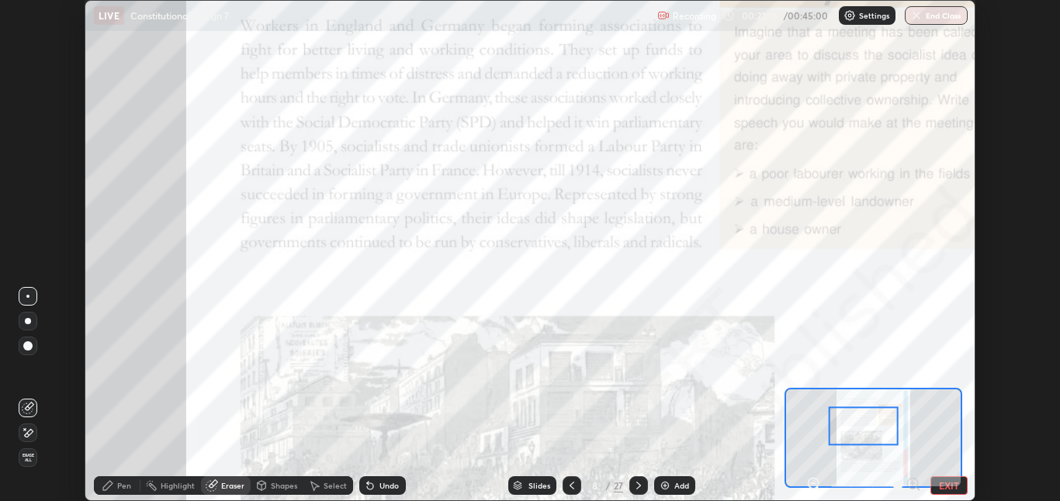
click at [942, 19] on button "End Class" at bounding box center [936, 15] width 63 height 19
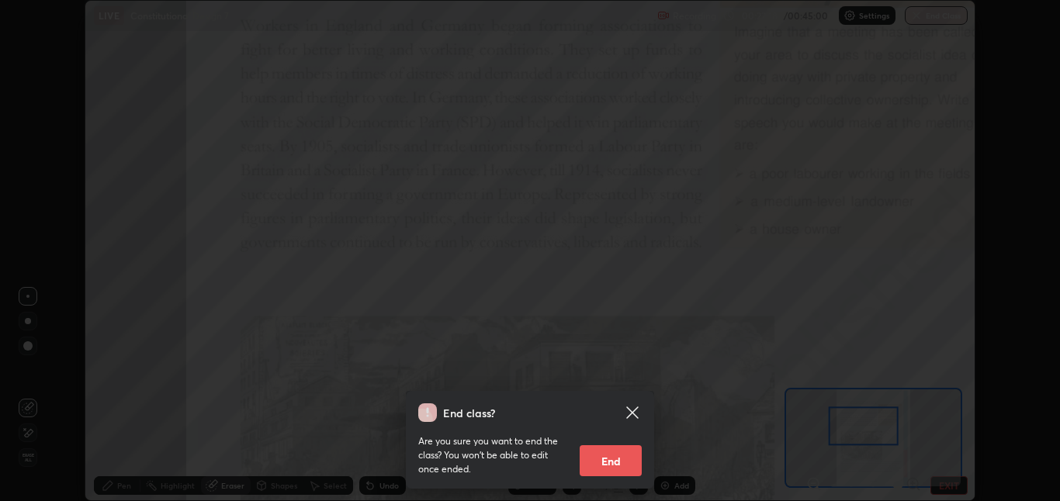
click at [165, 442] on div "End class? Are you sure you want to end the class? You won’t be able to edit on…" at bounding box center [530, 250] width 1060 height 501
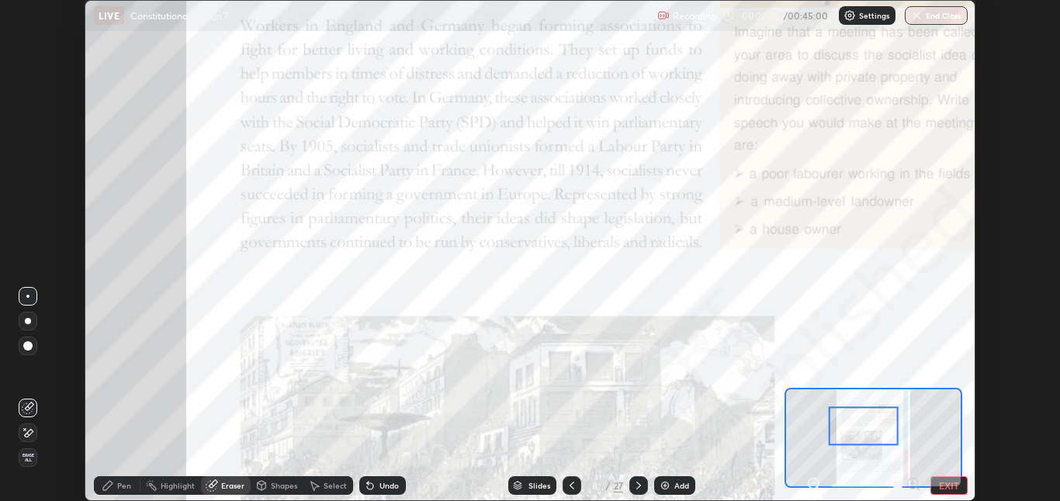
click at [234, 487] on div "Eraser" at bounding box center [232, 486] width 23 height 8
click at [229, 486] on div "Eraser" at bounding box center [232, 486] width 23 height 8
click at [943, 14] on button "End Class" at bounding box center [936, 15] width 63 height 19
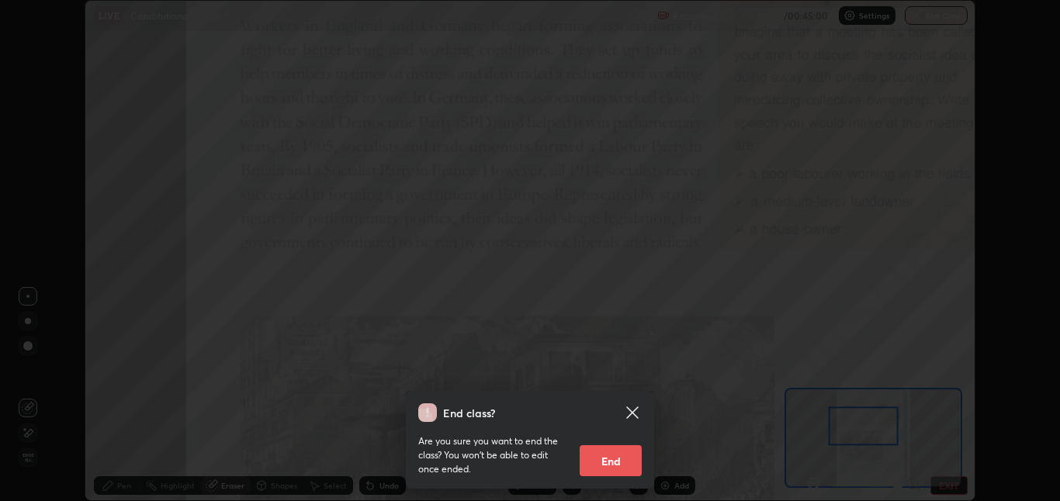
click at [231, 484] on div "End class? Are you sure you want to end the class? You won’t be able to edit on…" at bounding box center [530, 250] width 1060 height 501
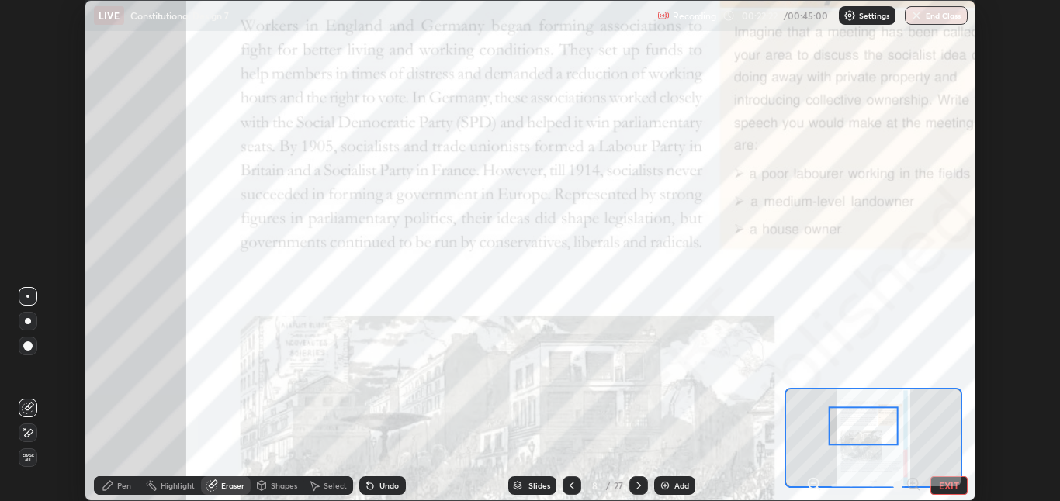
click at [932, 19] on button "End Class" at bounding box center [936, 15] width 63 height 19
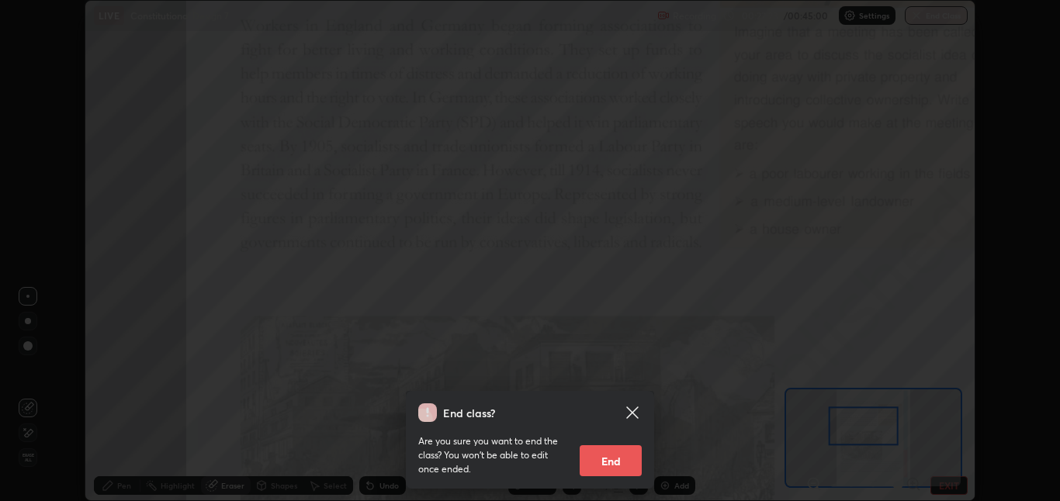
click at [615, 462] on button "End" at bounding box center [611, 460] width 62 height 31
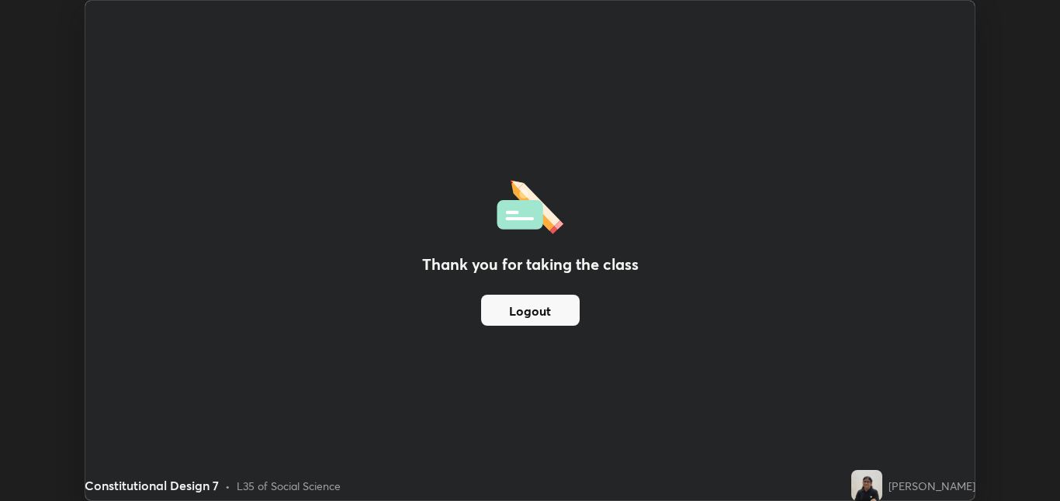
click at [515, 314] on button "Logout" at bounding box center [530, 310] width 99 height 31
